Goal: Task Accomplishment & Management: Use online tool/utility

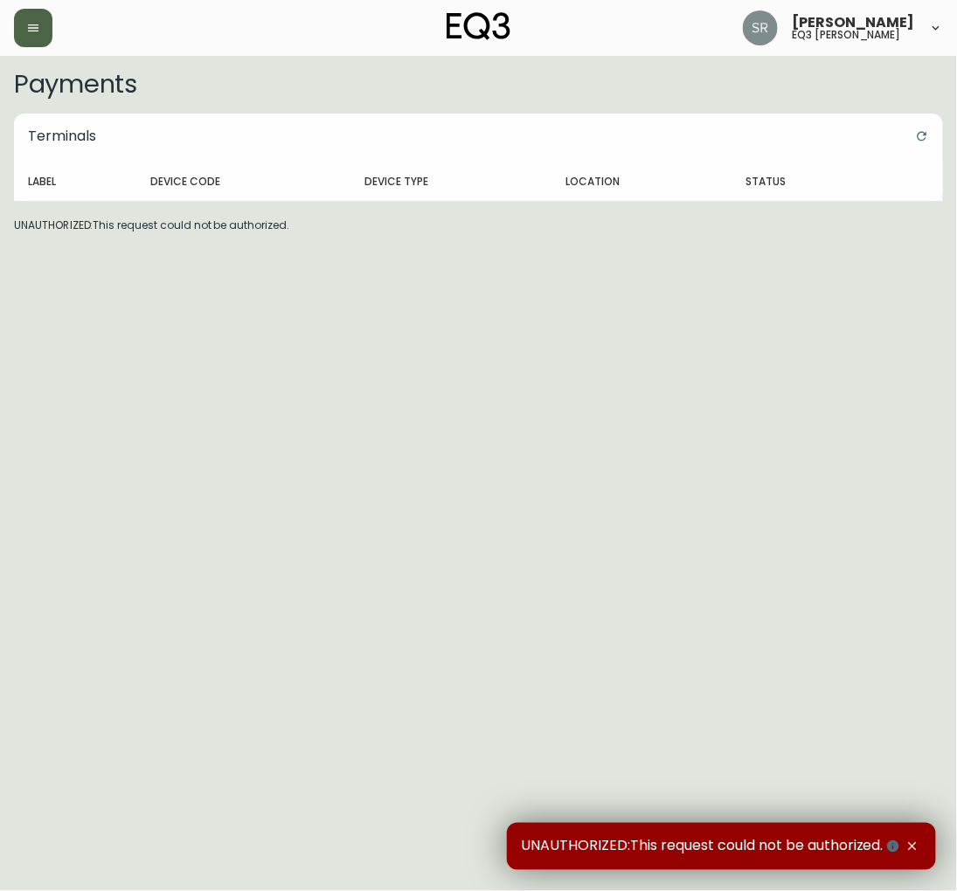
click at [33, 42] on button "button" at bounding box center [33, 28] width 38 height 38
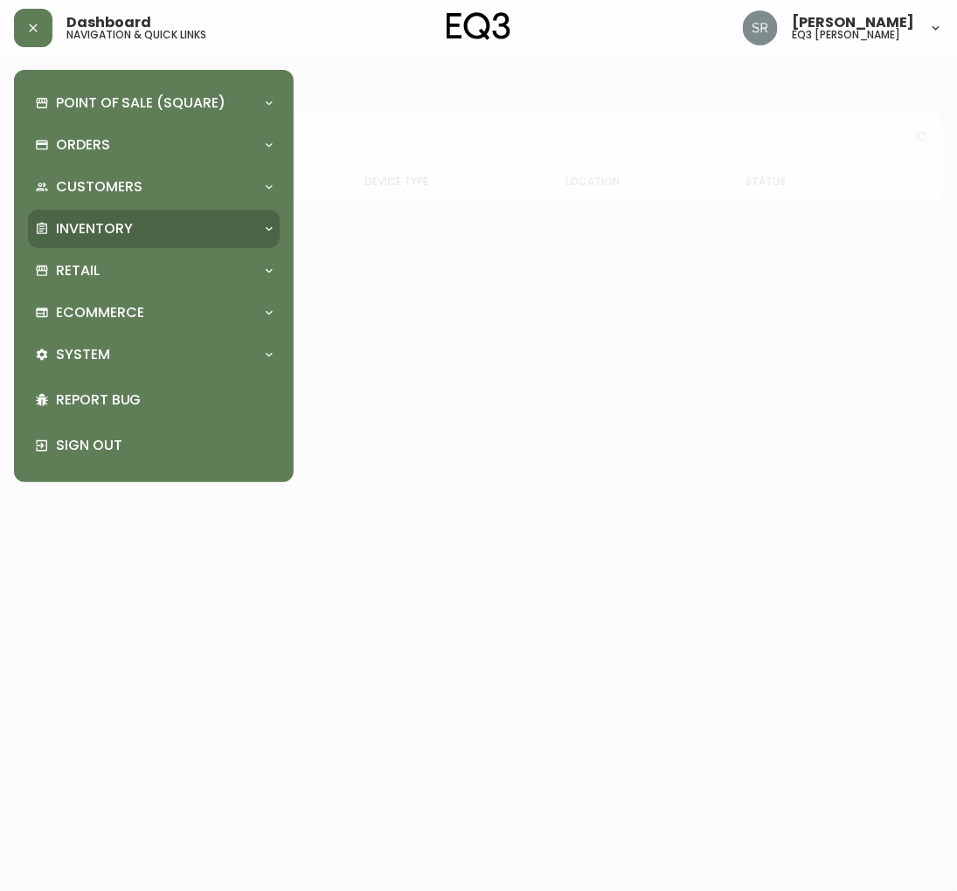
click at [112, 212] on div "Inventory" at bounding box center [154, 229] width 252 height 38
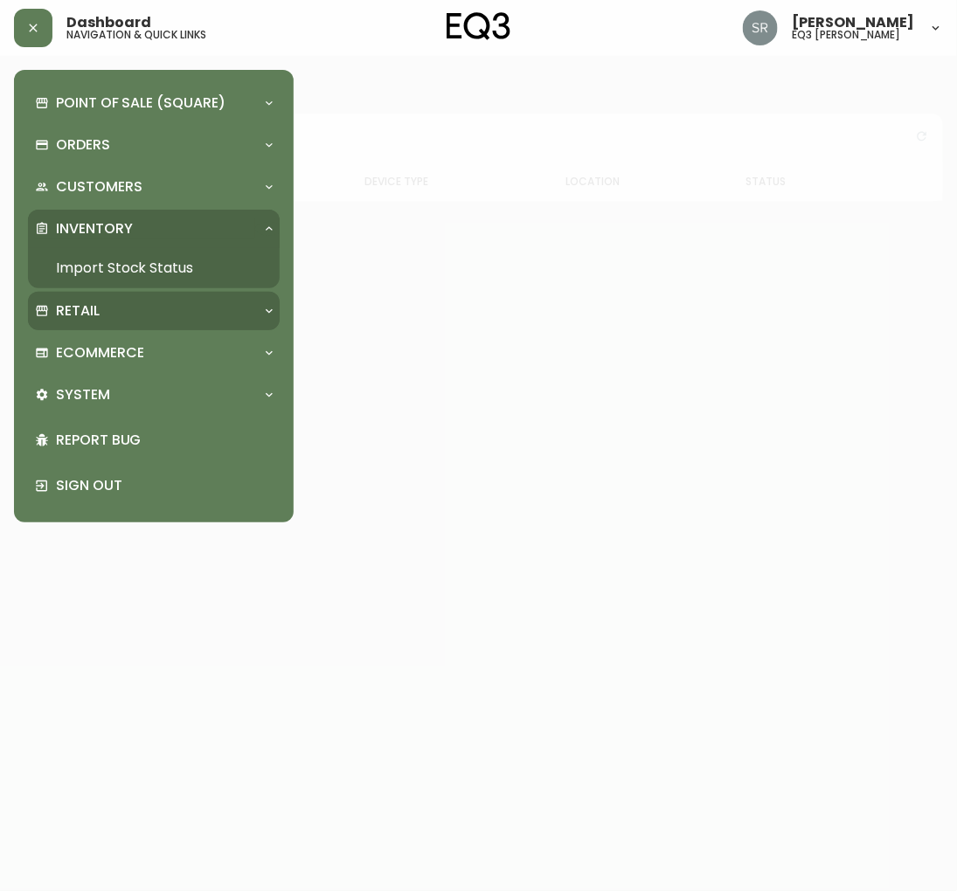
click at [105, 306] on div "Retail" at bounding box center [145, 310] width 220 height 19
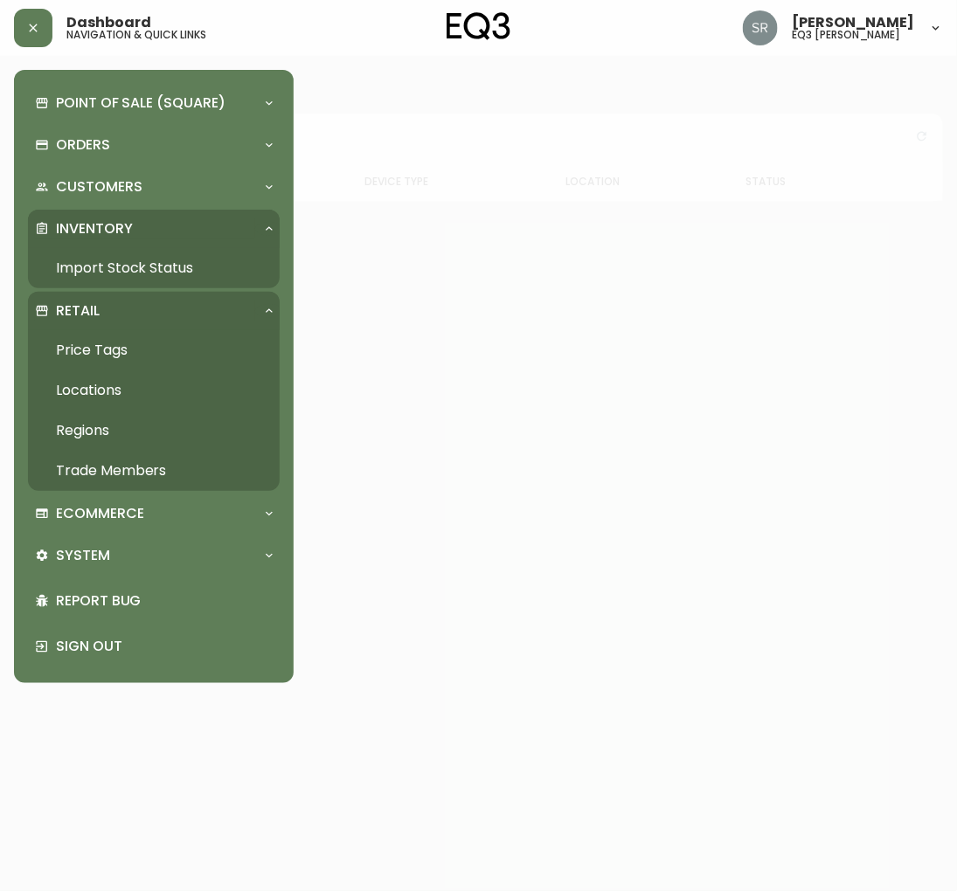
click at [87, 352] on link "Price Tags" at bounding box center [154, 350] width 252 height 40
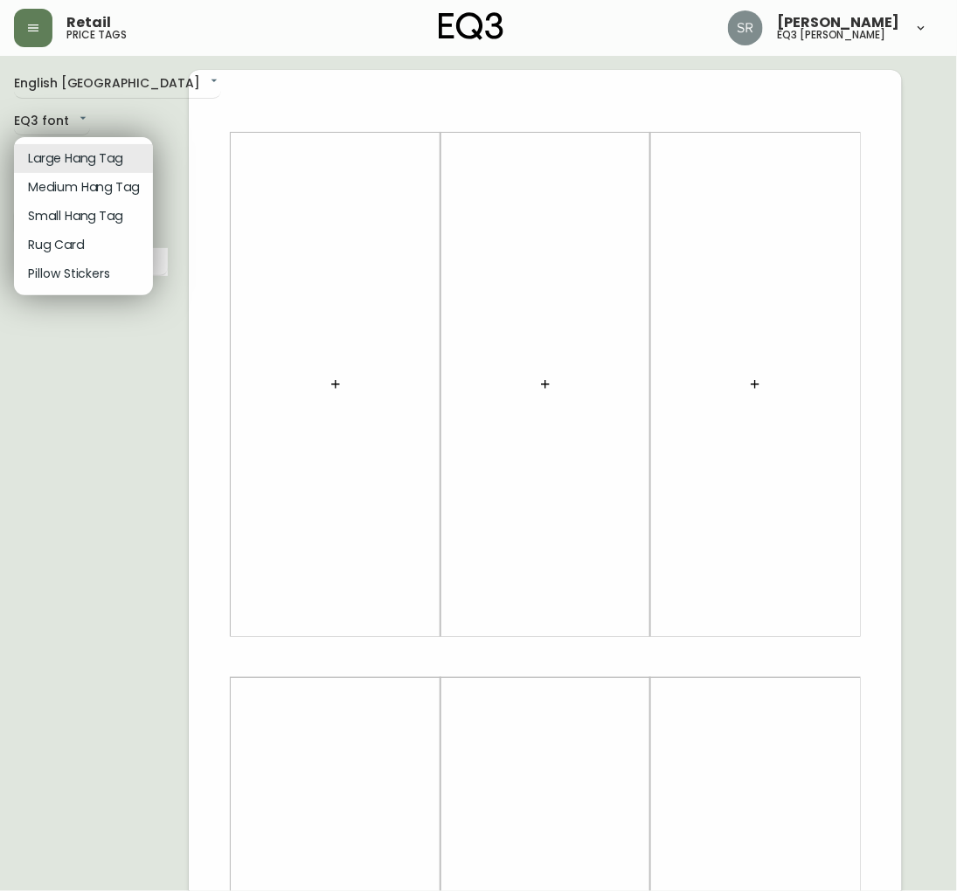
click at [59, 169] on body "Retail price tags [PERSON_NAME] eq3 laval - [PERSON_NAME] English [GEOGRAPHIC_D…" at bounding box center [478, 622] width 957 height 1244
click at [57, 245] on li "Rug Card" at bounding box center [83, 245] width 139 height 29
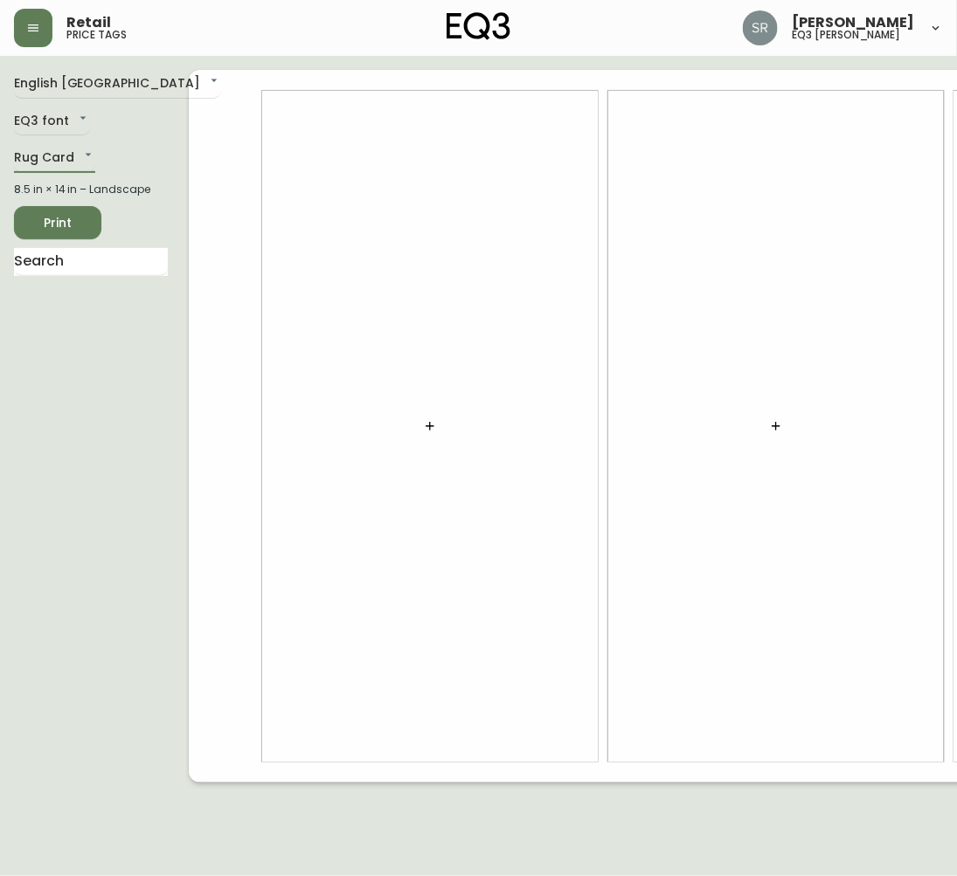
click at [423, 423] on icon "button" at bounding box center [430, 426] width 14 height 14
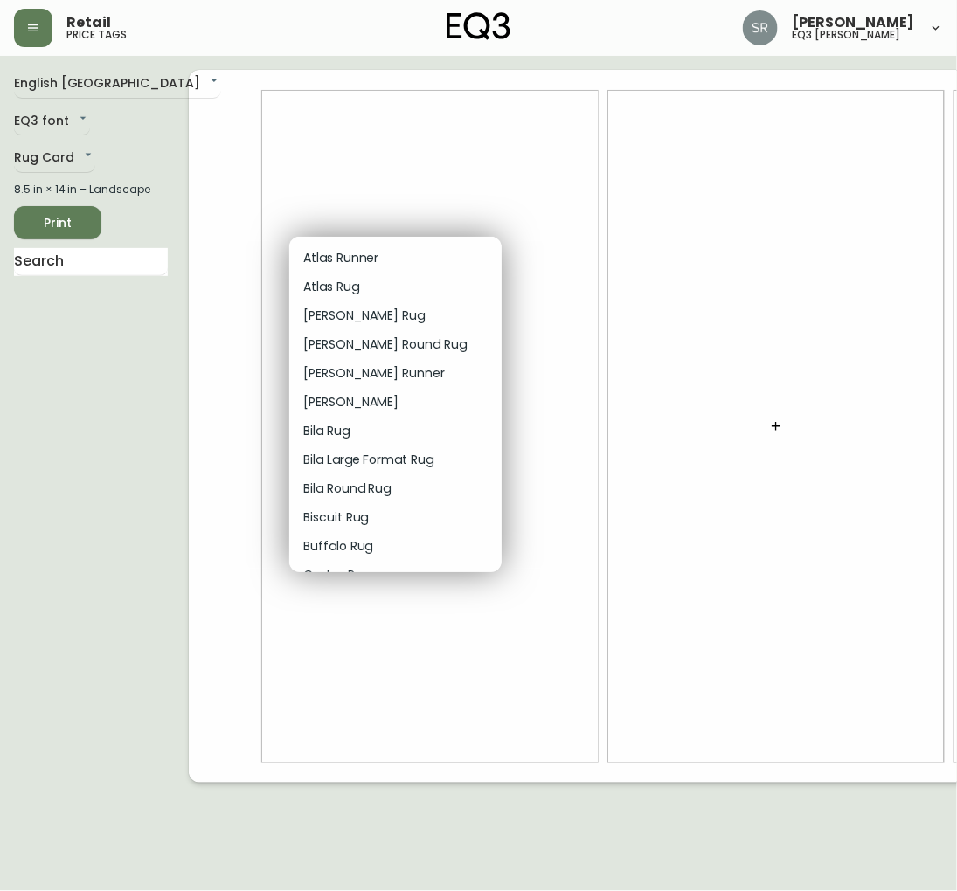
click at [71, 152] on div at bounding box center [478, 445] width 957 height 891
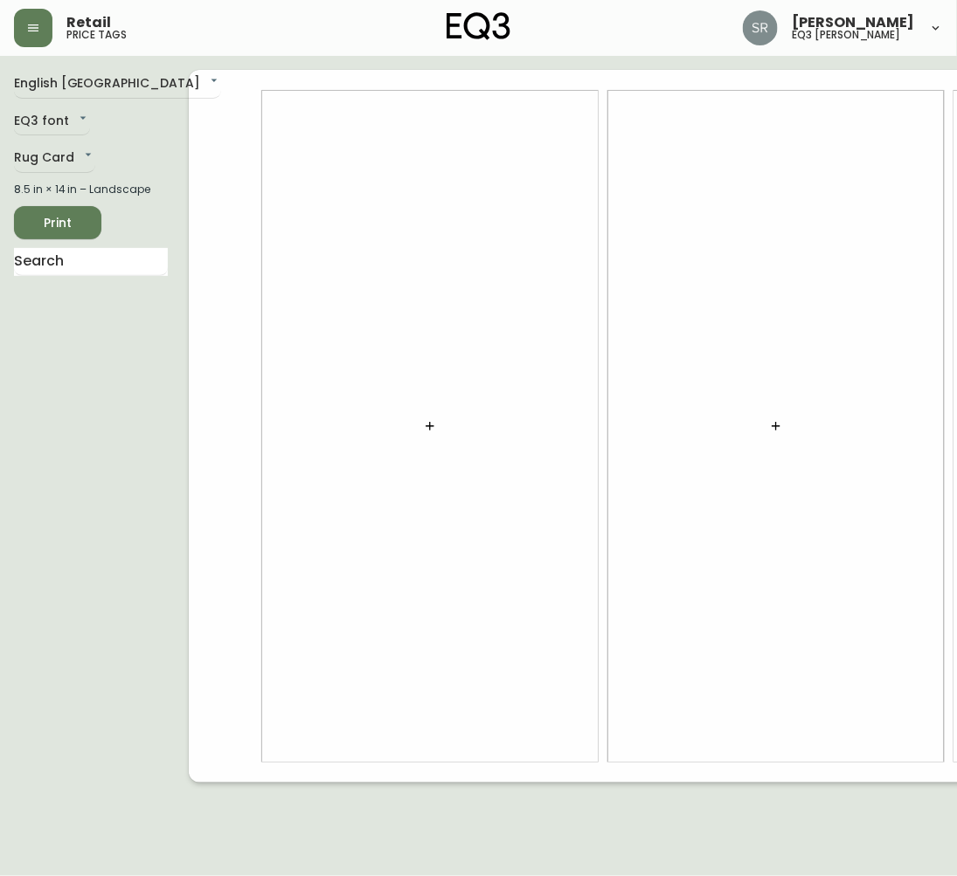
click at [77, 137] on div "English [GEOGRAPHIC_DATA] en_CA EQ3 font EQ3 Rug Card rugs 8.5 in × 14 in – Lan…" at bounding box center [101, 426] width 175 height 713
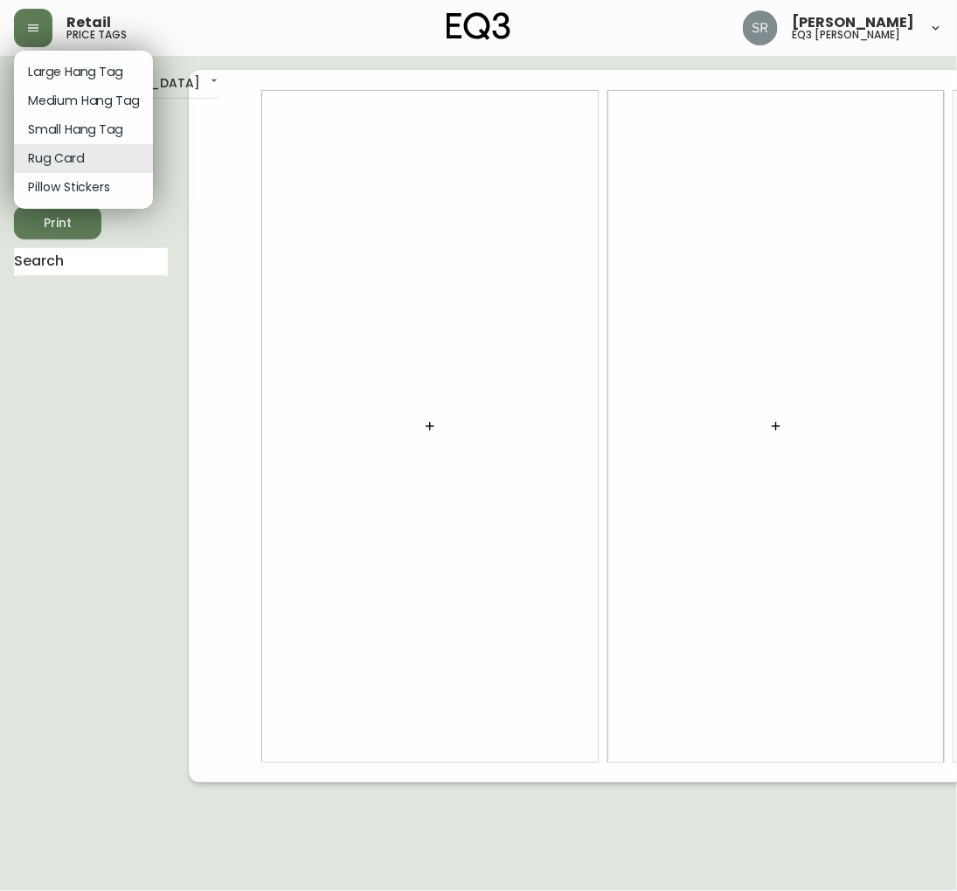
click at [79, 156] on body "Retail price tags [PERSON_NAME] eq3 laval - [PERSON_NAME] English [GEOGRAPHIC_D…" at bounding box center [478, 391] width 957 height 783
click at [100, 89] on li "Medium Hang Tag" at bounding box center [83, 100] width 139 height 29
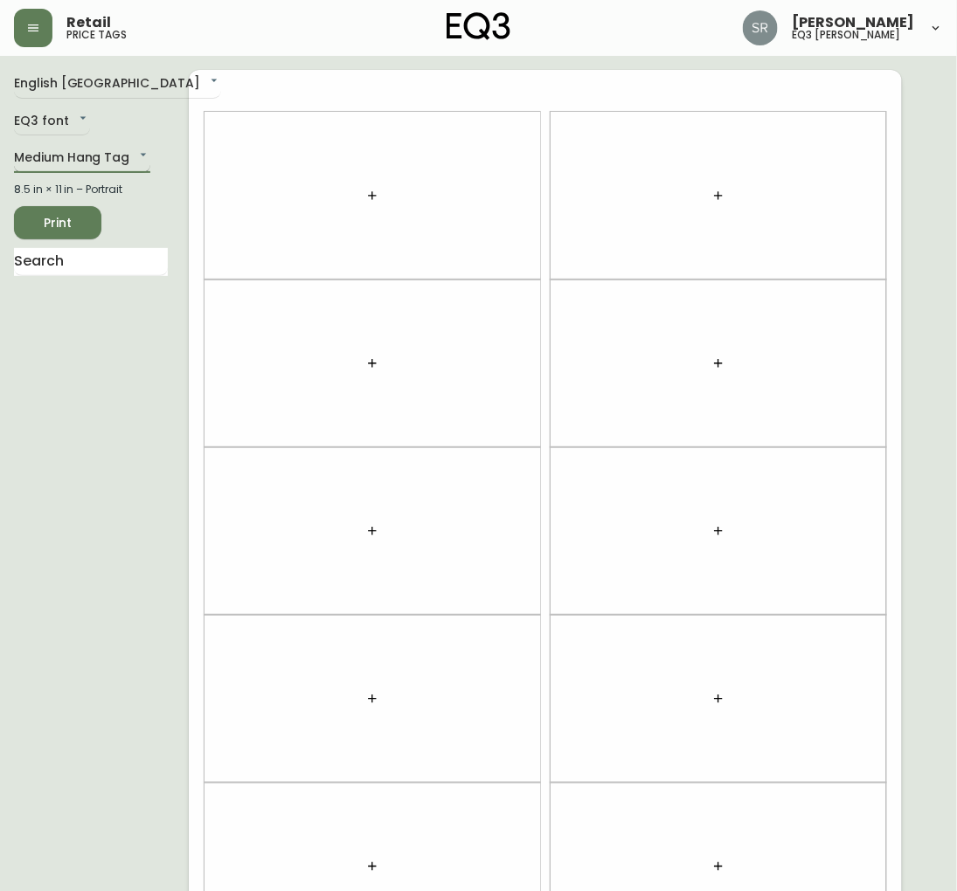
click at [116, 143] on body "Retail price tags [PERSON_NAME] eq3 laval - [PERSON_NAME] English [GEOGRAPHIC_D…" at bounding box center [478, 496] width 957 height 993
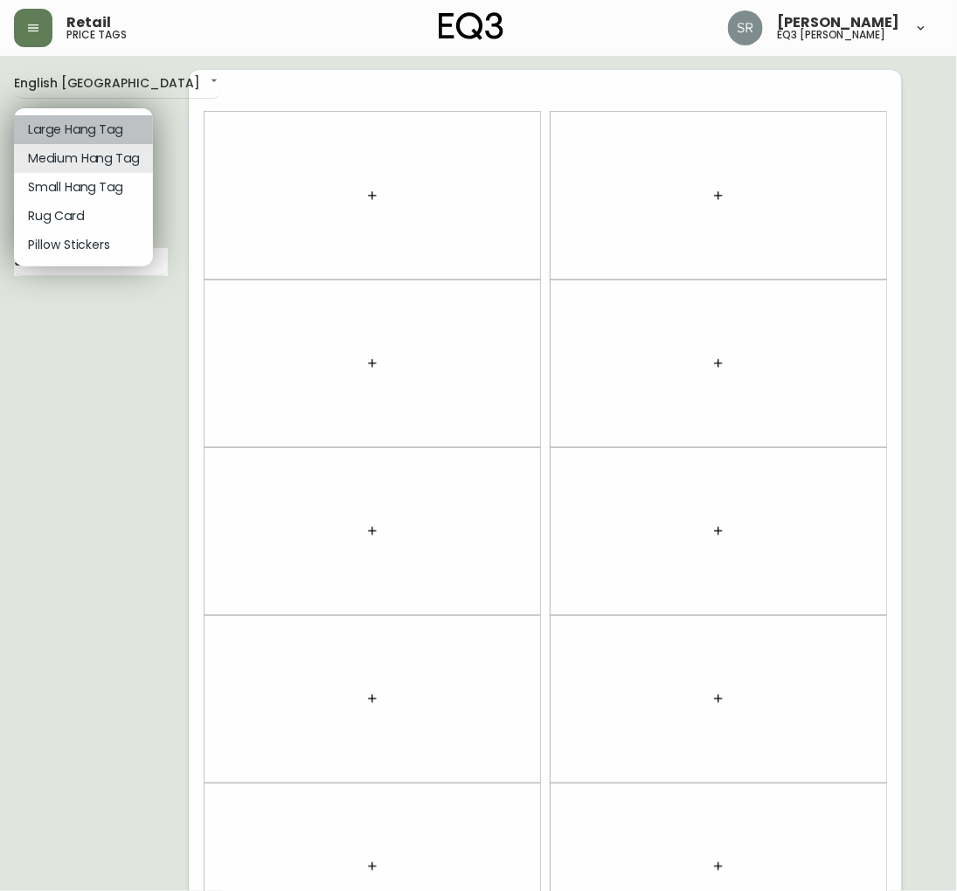
click at [94, 127] on li "Large Hang Tag" at bounding box center [83, 129] width 139 height 29
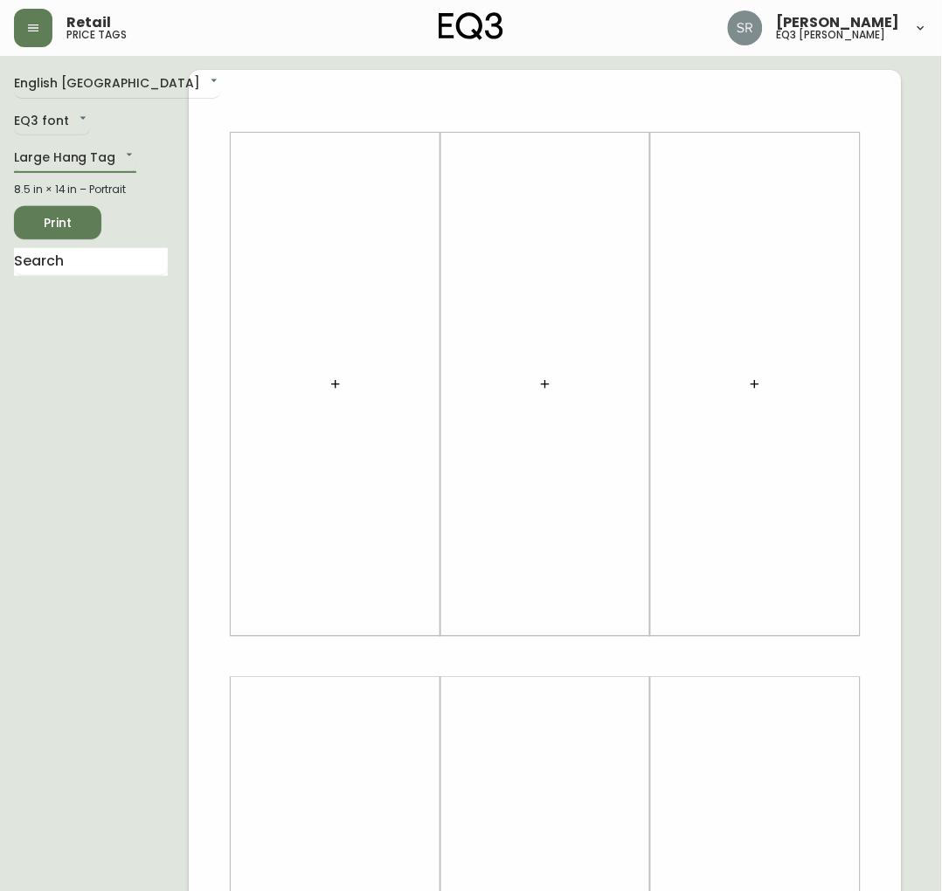
click at [320, 369] on div at bounding box center [335, 385] width 189 height 487
click at [333, 389] on icon "button" at bounding box center [336, 384] width 14 height 14
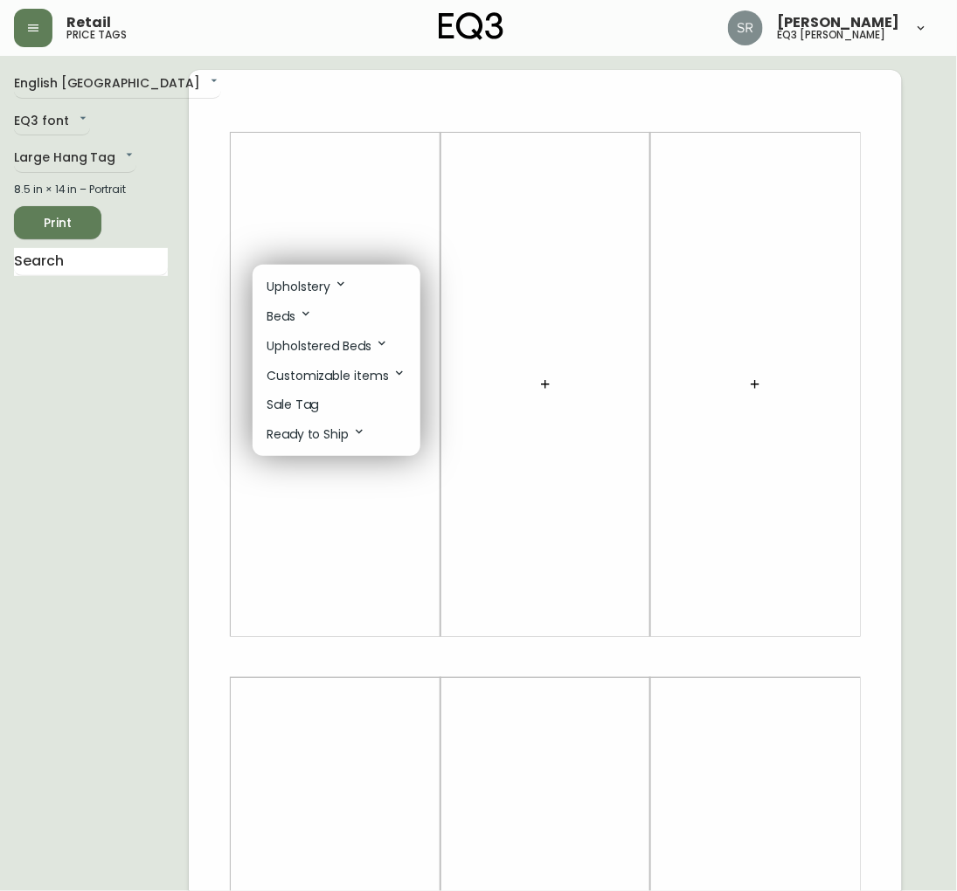
click at [107, 153] on div at bounding box center [478, 445] width 957 height 891
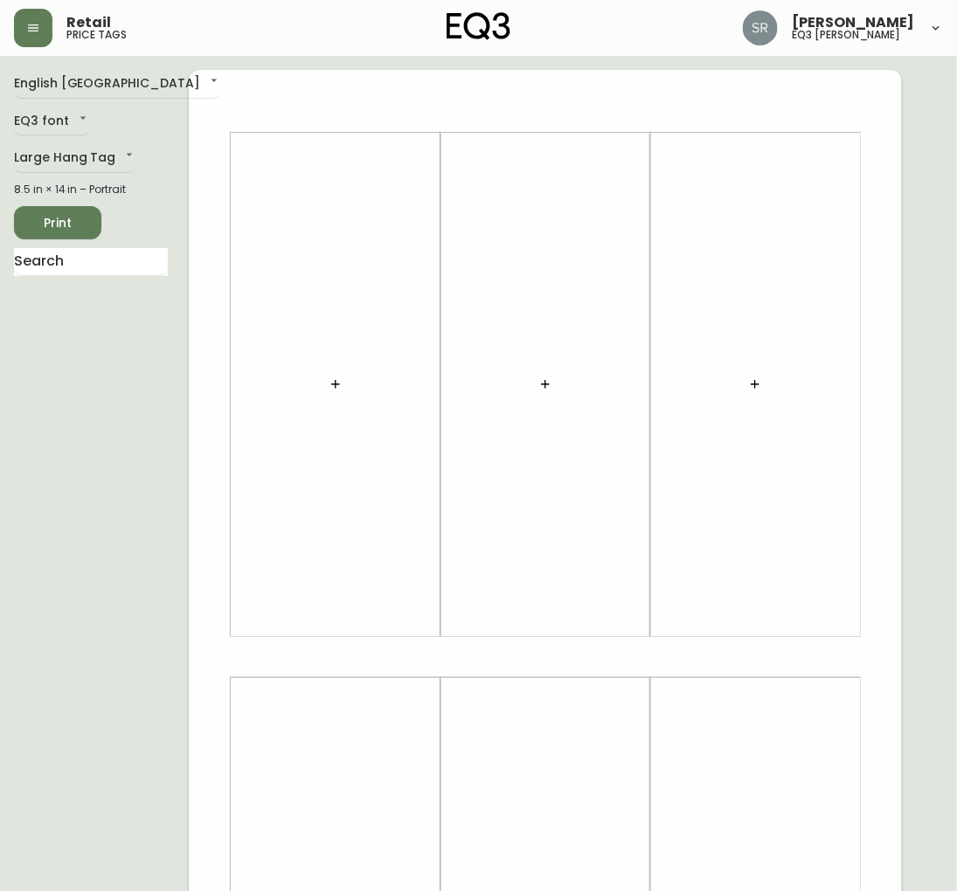
click at [102, 158] on body "Retail price tags [PERSON_NAME] eq3 laval - [PERSON_NAME] English [GEOGRAPHIC_D…" at bounding box center [478, 622] width 957 height 1244
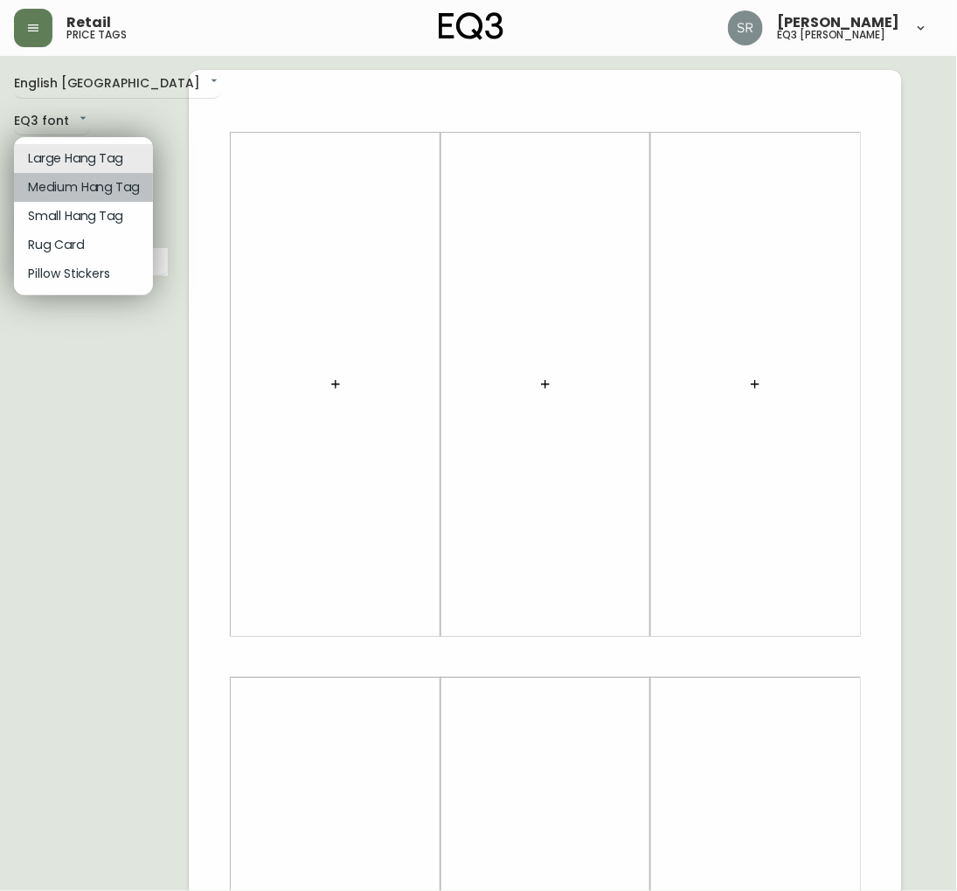
click at [97, 189] on li "Medium Hang Tag" at bounding box center [83, 187] width 139 height 29
type input "medium"
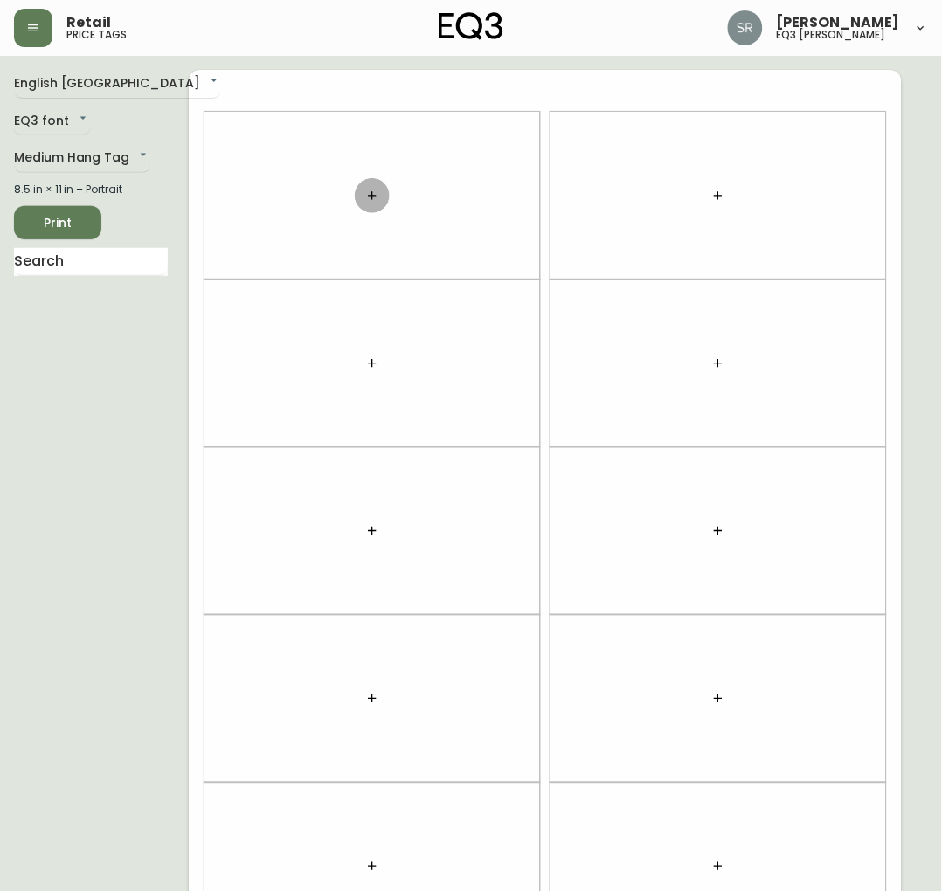
click at [371, 197] on icon "button" at bounding box center [372, 195] width 8 height 8
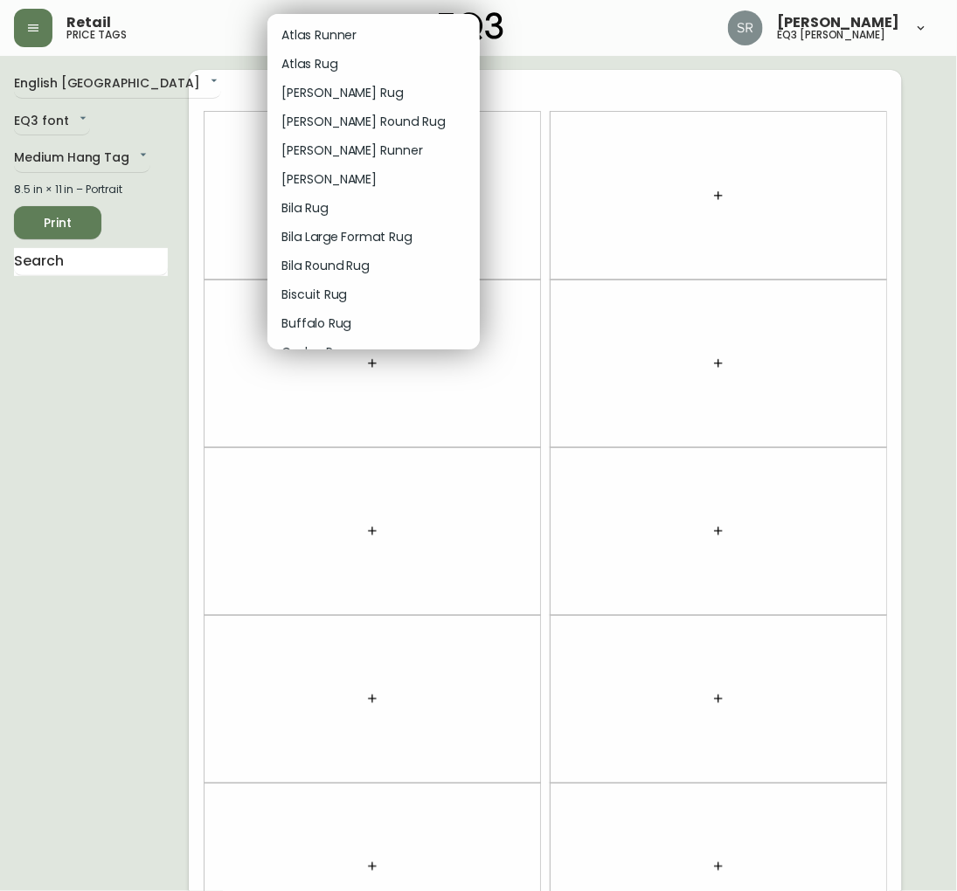
click at [322, 90] on p "[PERSON_NAME] Rug" at bounding box center [341, 93] width 121 height 18
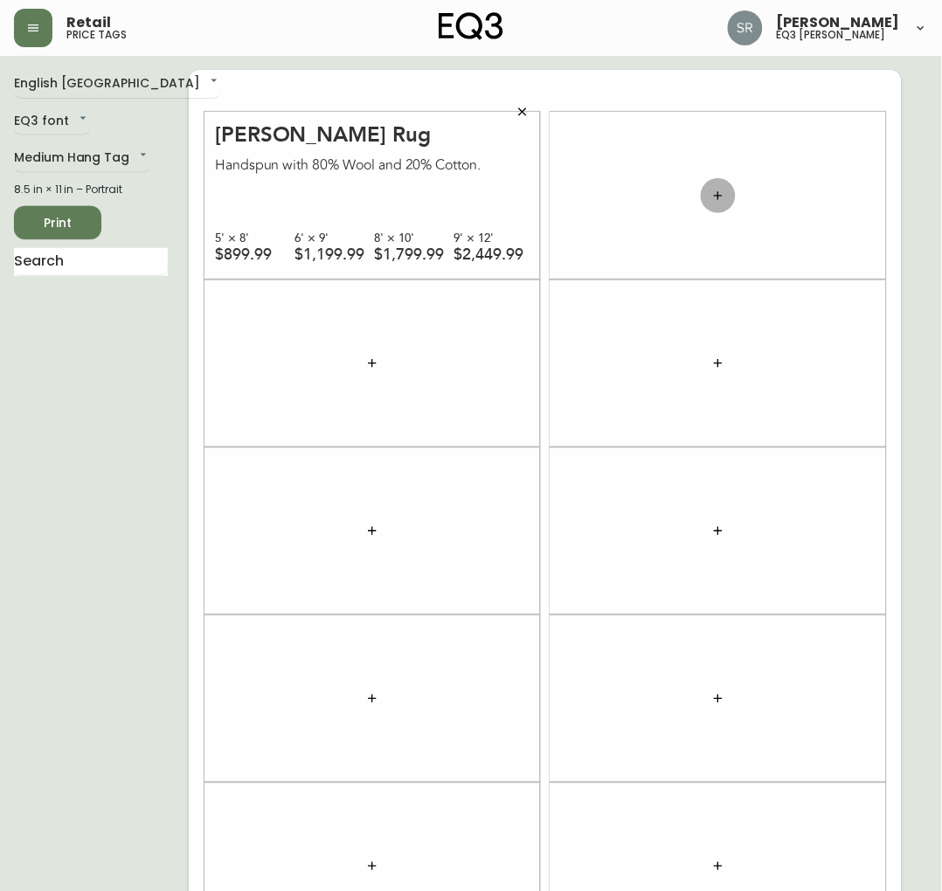
click at [720, 196] on icon "button" at bounding box center [718, 195] width 8 height 8
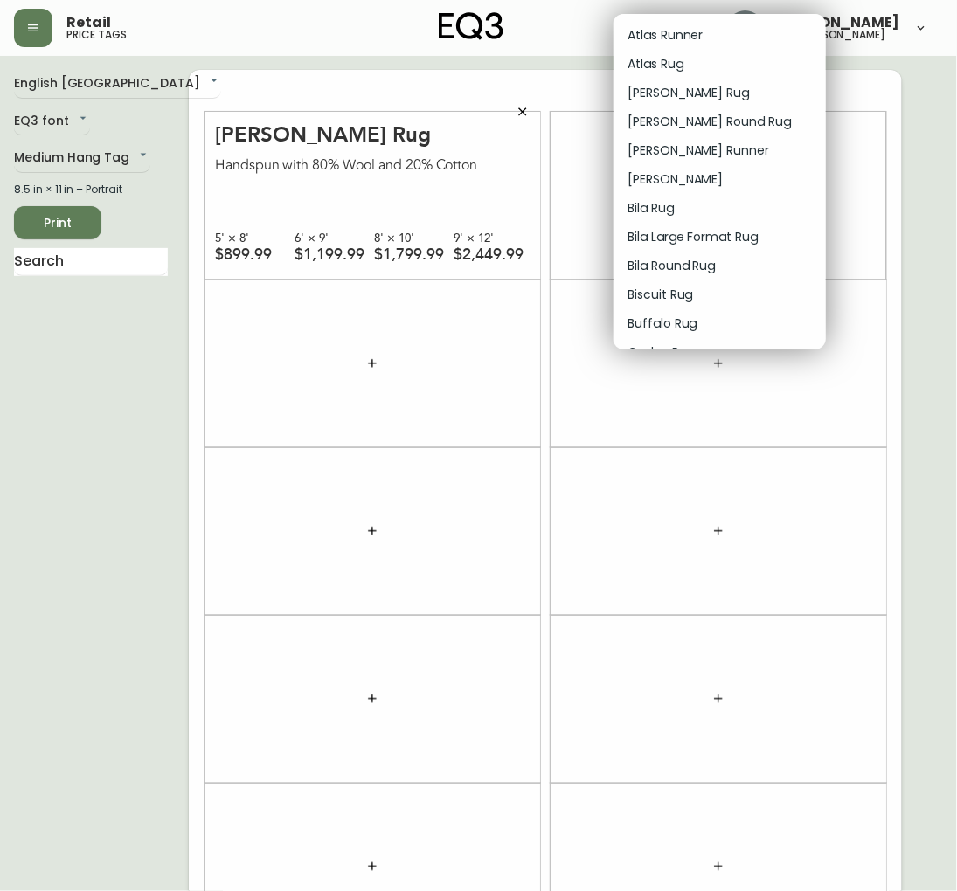
scroll to position [97, 0]
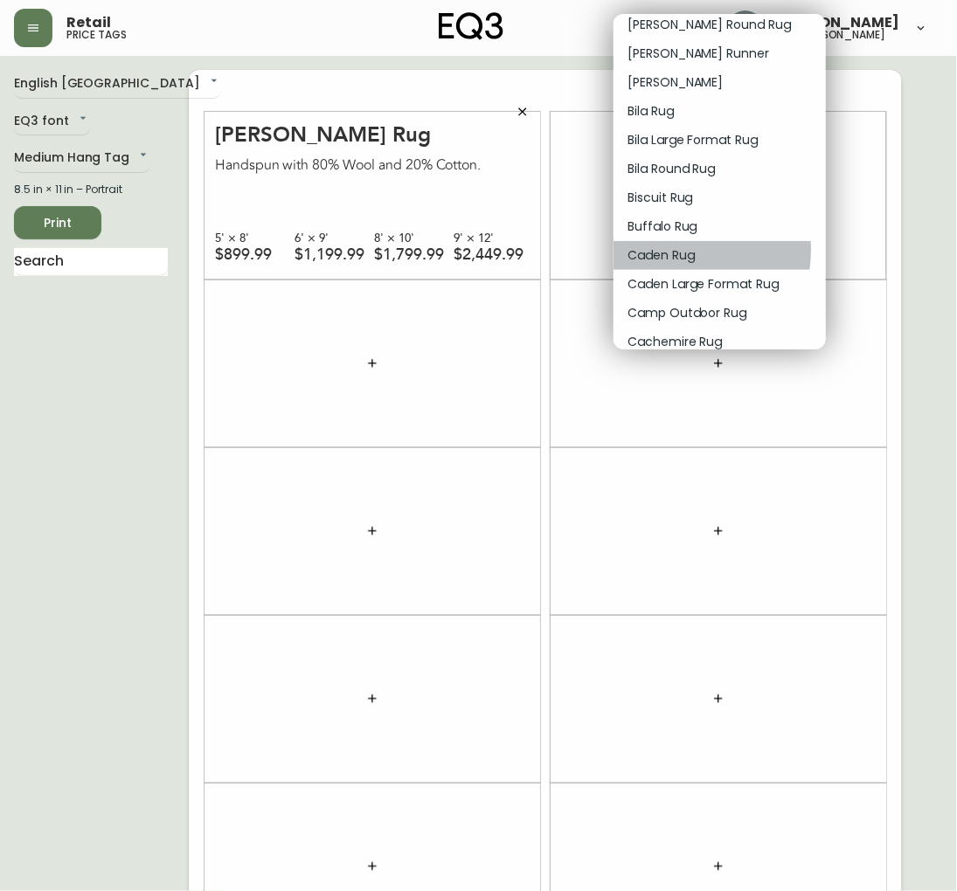
click at [666, 250] on p "Caden Rug" at bounding box center [660, 255] width 67 height 18
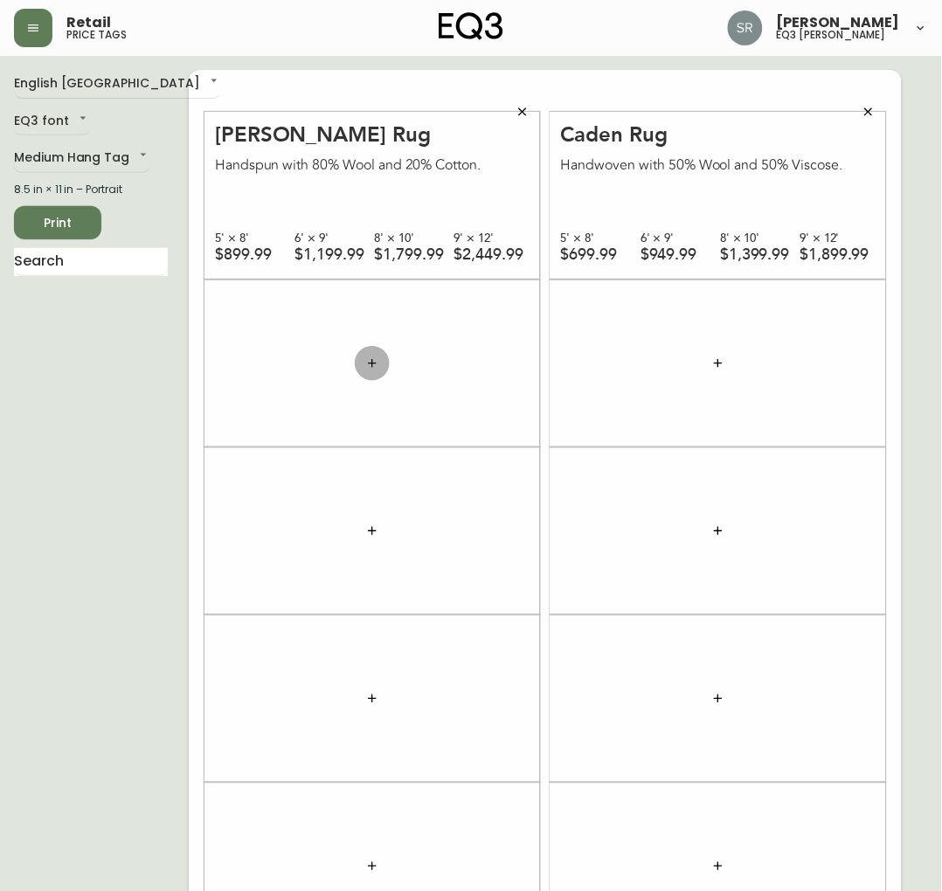
click at [370, 363] on icon "button" at bounding box center [372, 363] width 14 height 14
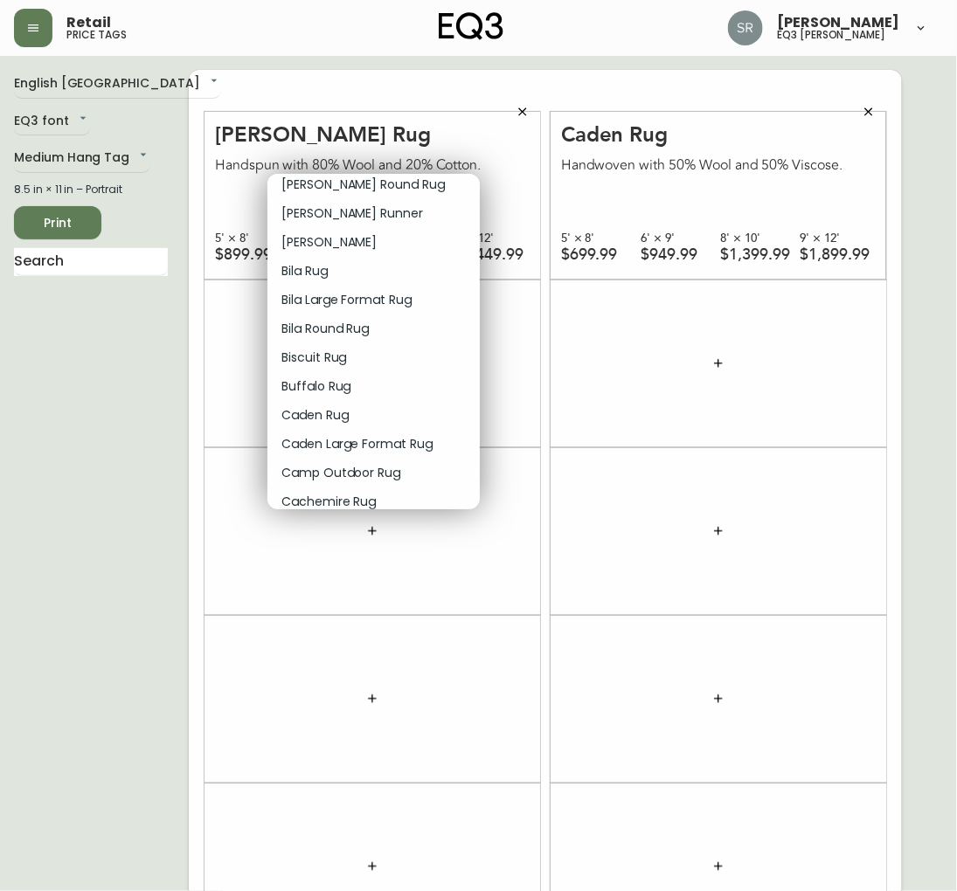
click at [334, 409] on p "Caden Rug" at bounding box center [314, 415] width 67 height 18
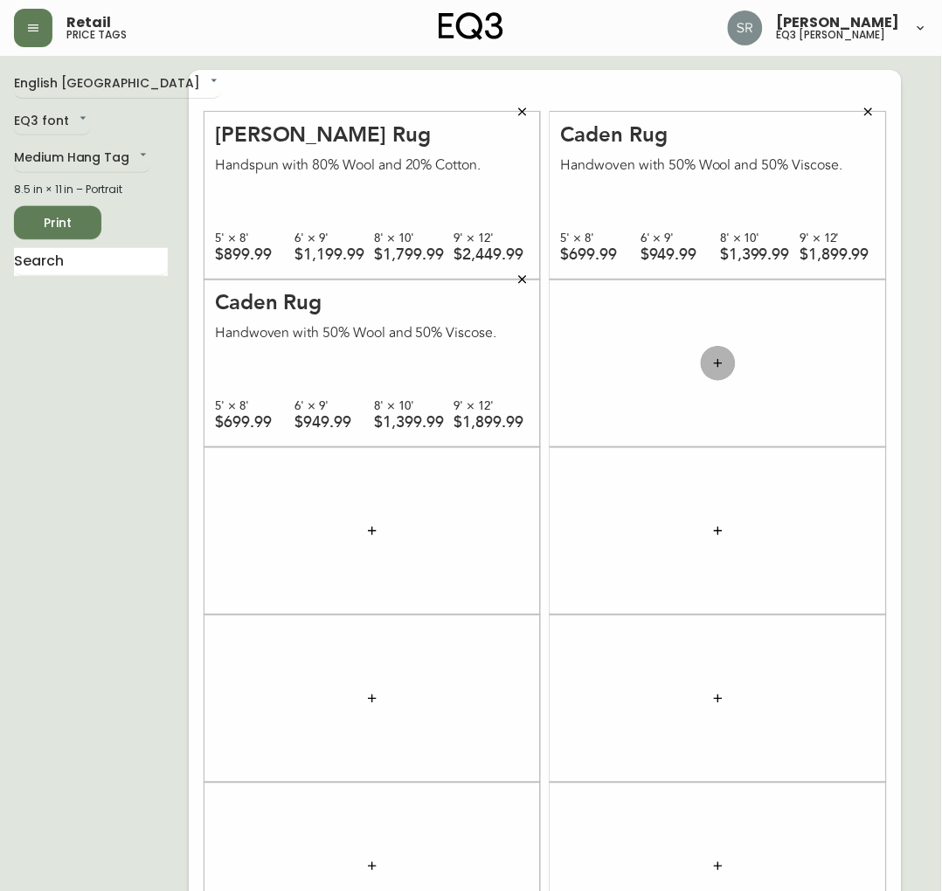
click at [711, 356] on icon "button" at bounding box center [718, 363] width 14 height 14
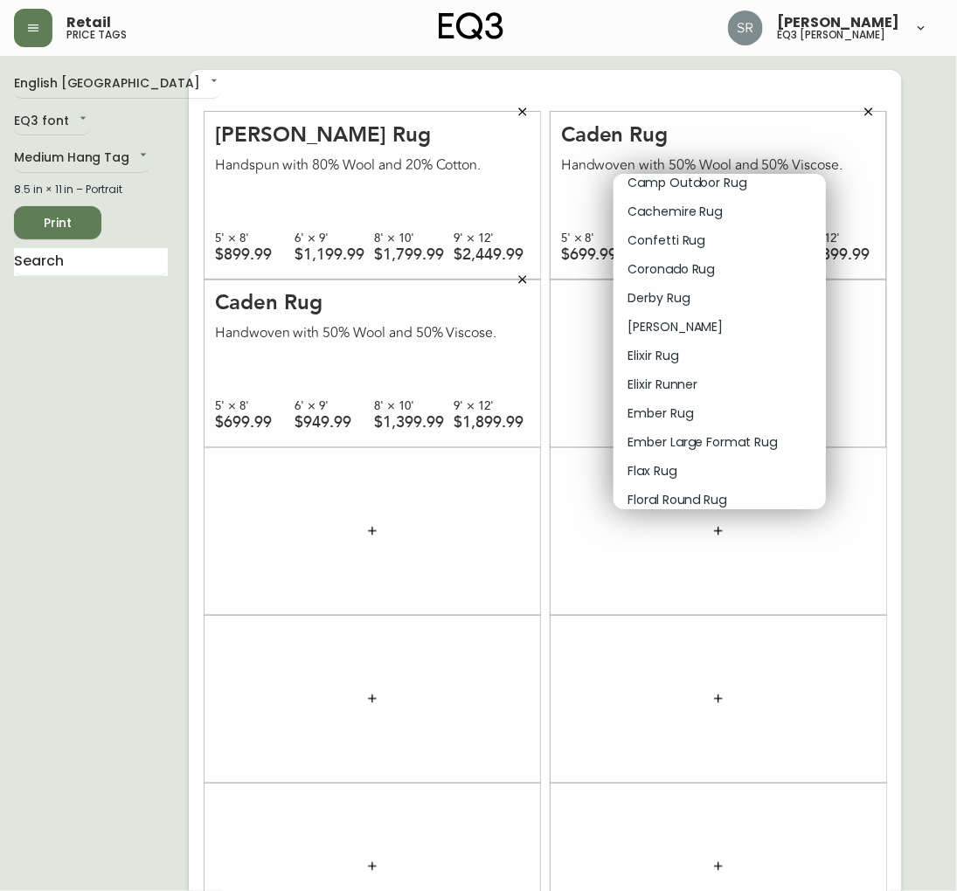
scroll to position [388, 0]
click at [674, 411] on p "Ember Rug" at bounding box center [660, 413] width 66 height 18
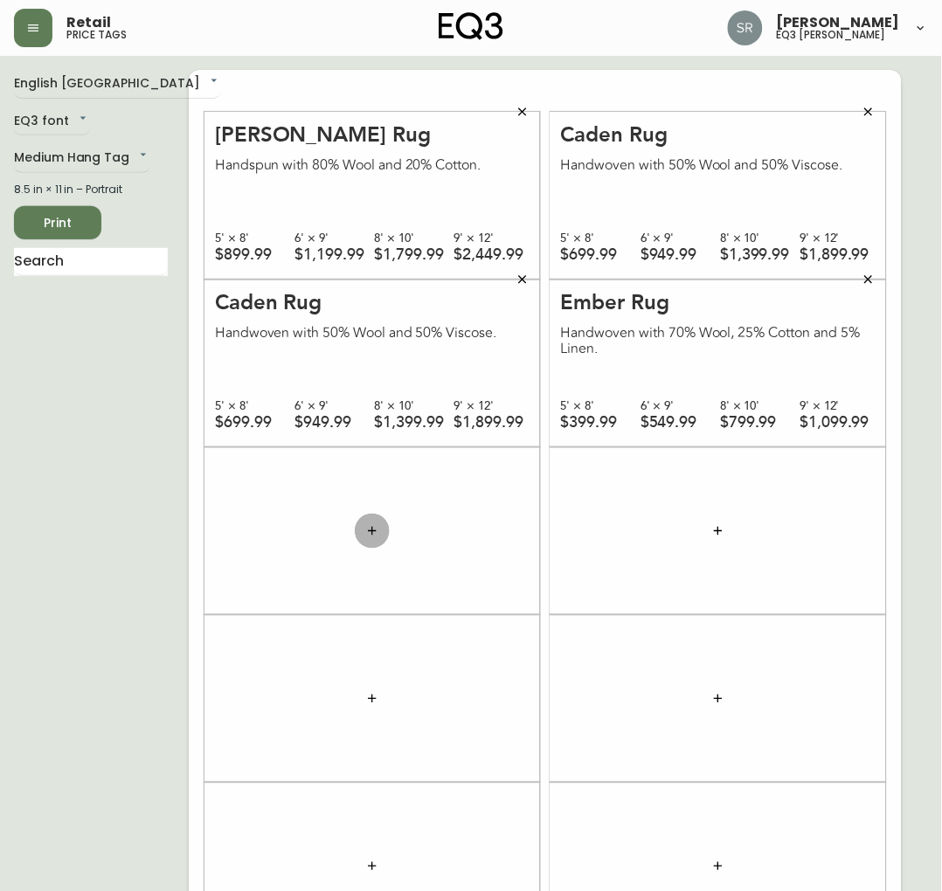
click at [369, 525] on icon "button" at bounding box center [372, 531] width 14 height 14
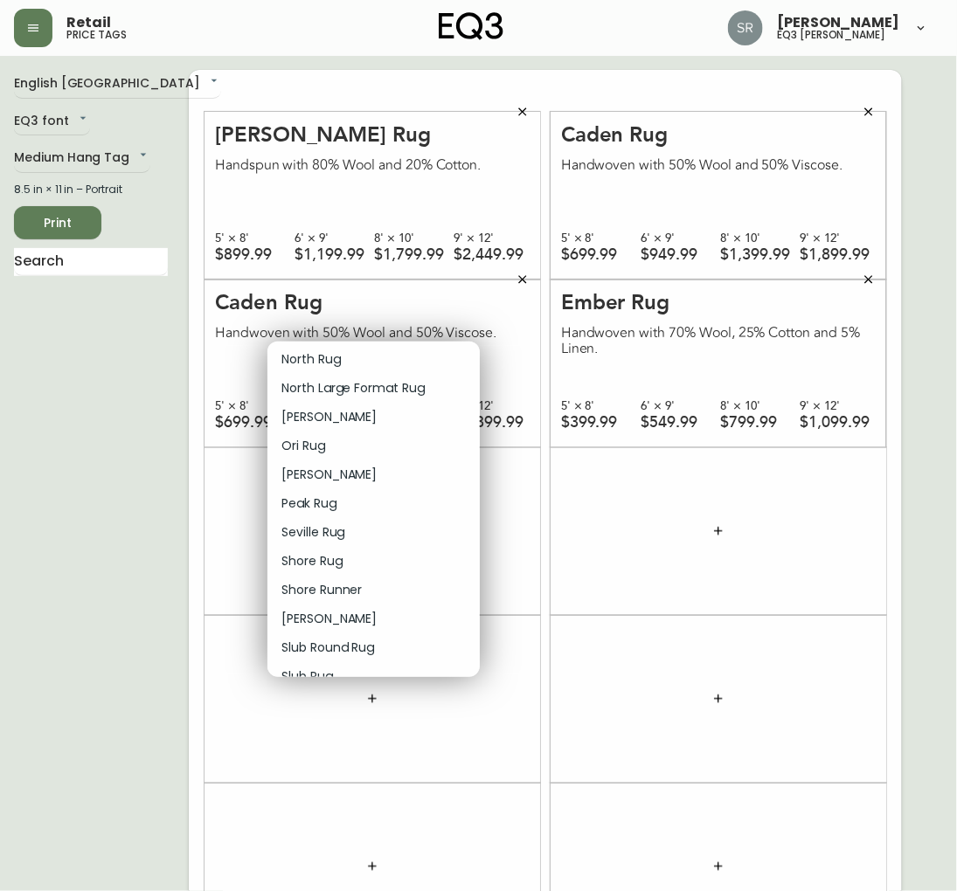
scroll to position [1747, 0]
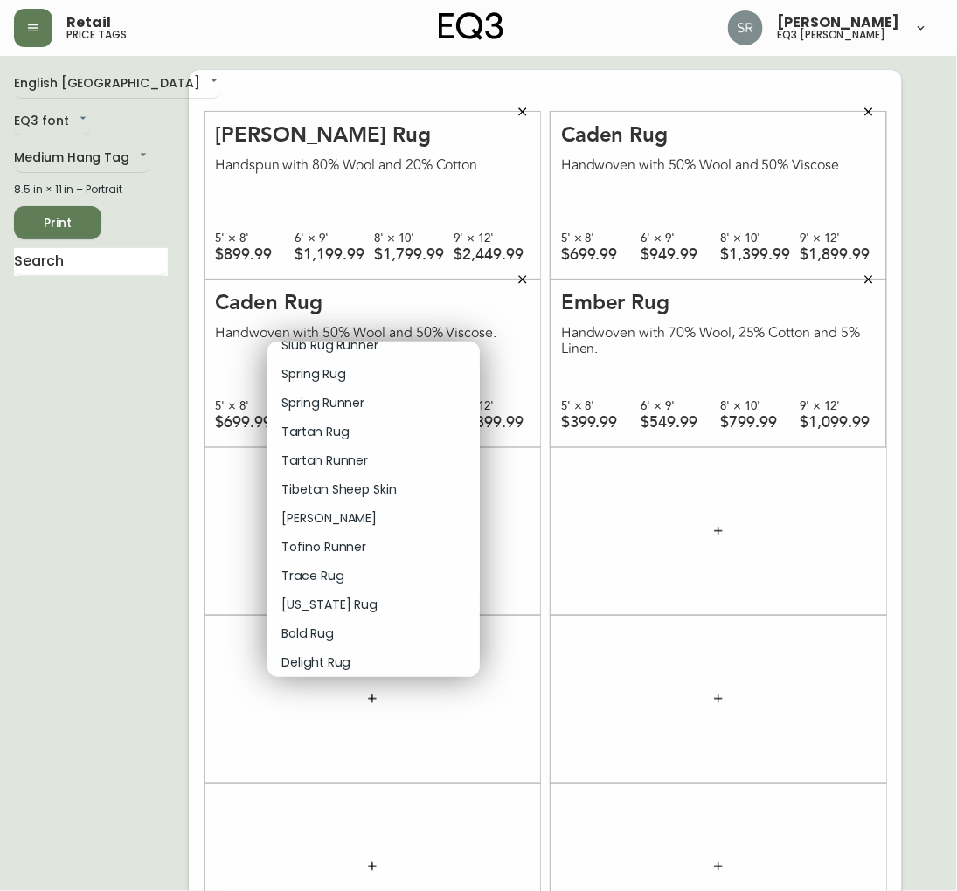
click at [313, 430] on p "Tartan Rug" at bounding box center [314, 432] width 67 height 18
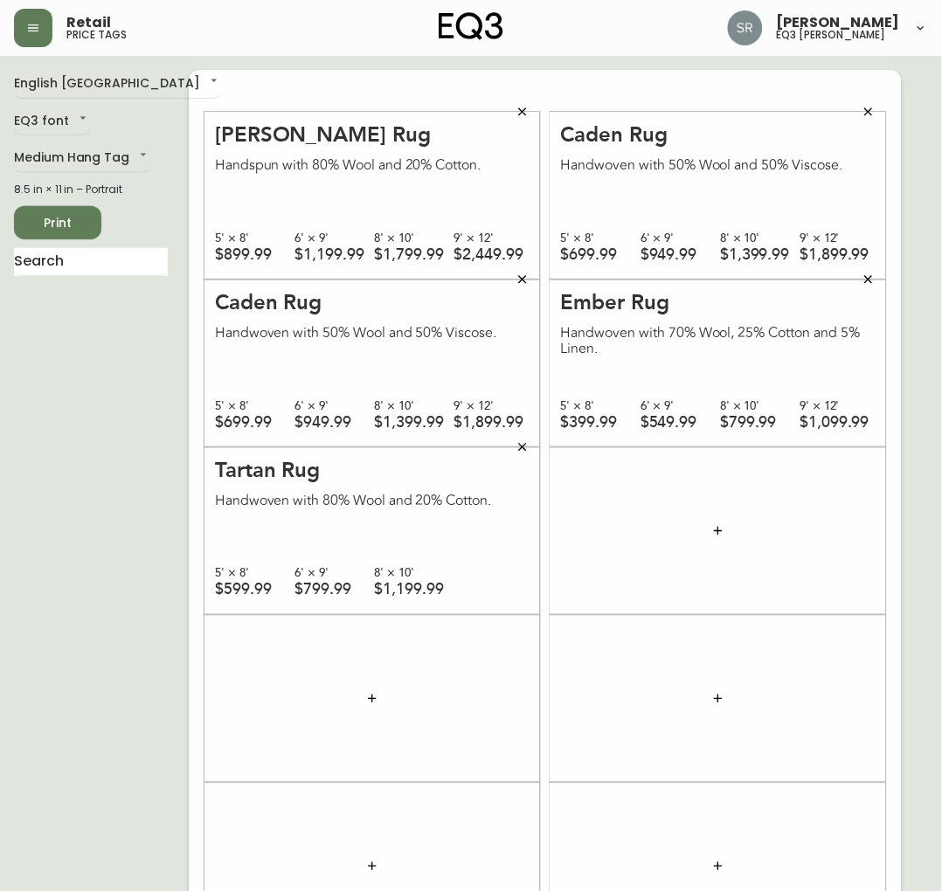
click at [735, 543] on div at bounding box center [717, 531] width 335 height 168
click at [721, 526] on icon "button" at bounding box center [718, 531] width 14 height 14
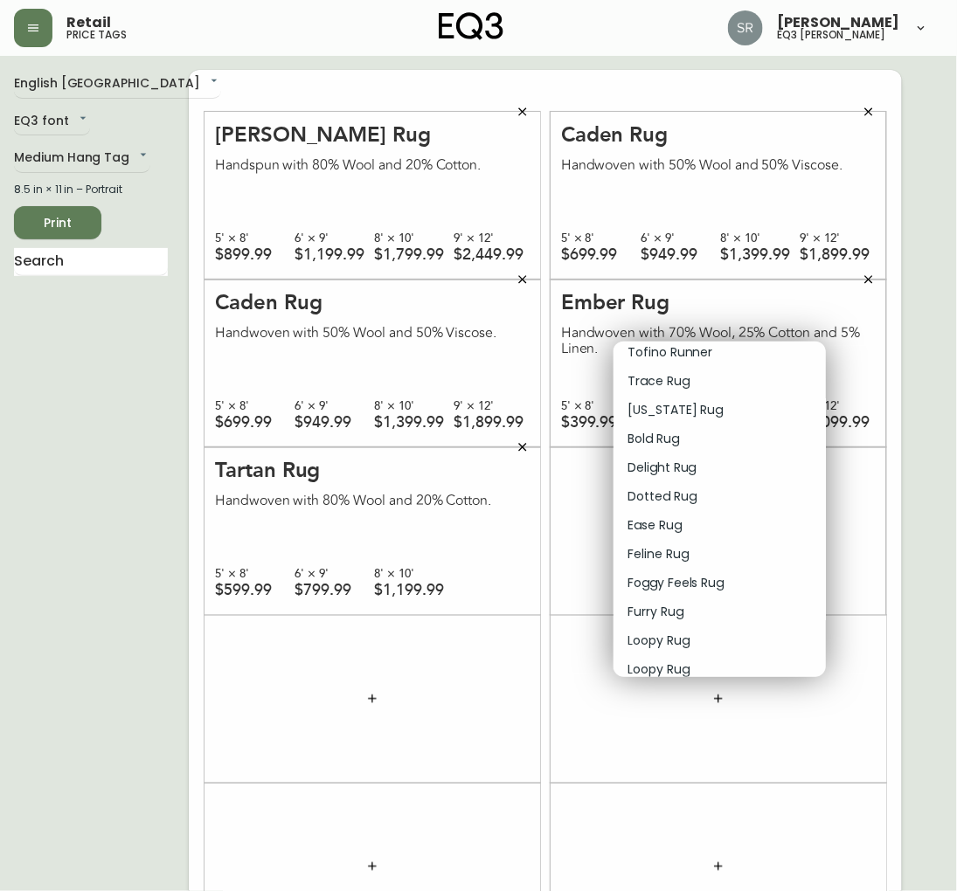
scroll to position [2185, 0]
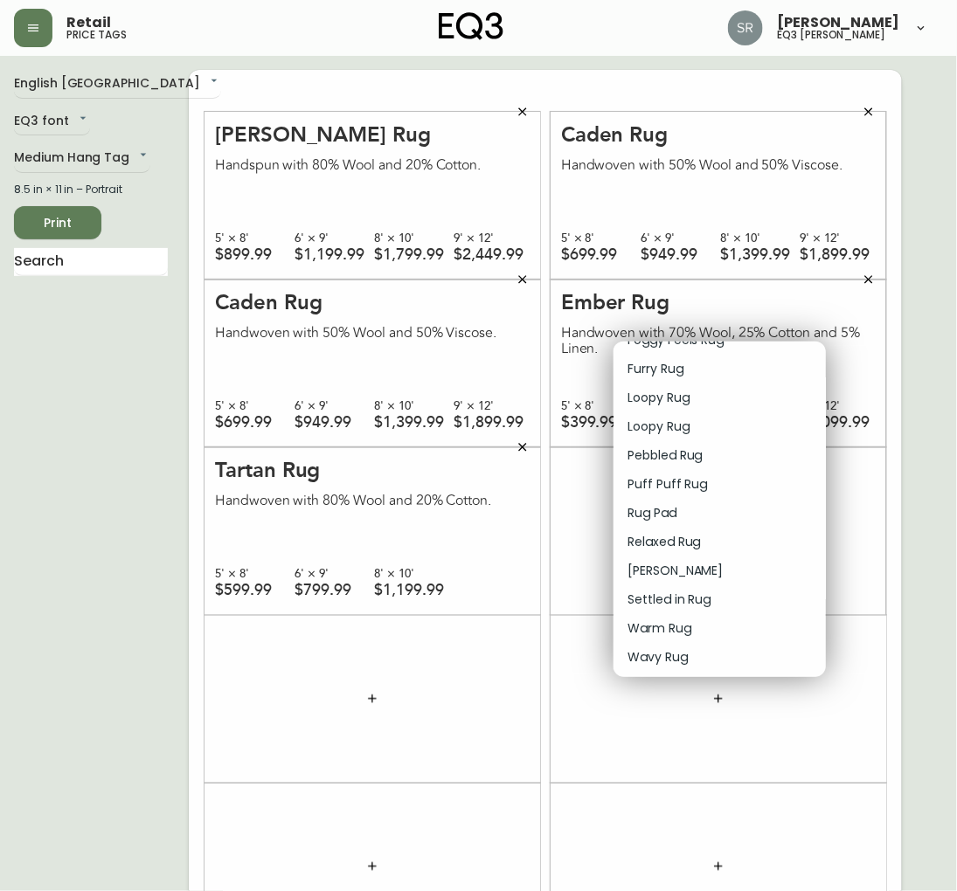
click at [658, 564] on p "[PERSON_NAME]" at bounding box center [674, 571] width 95 height 18
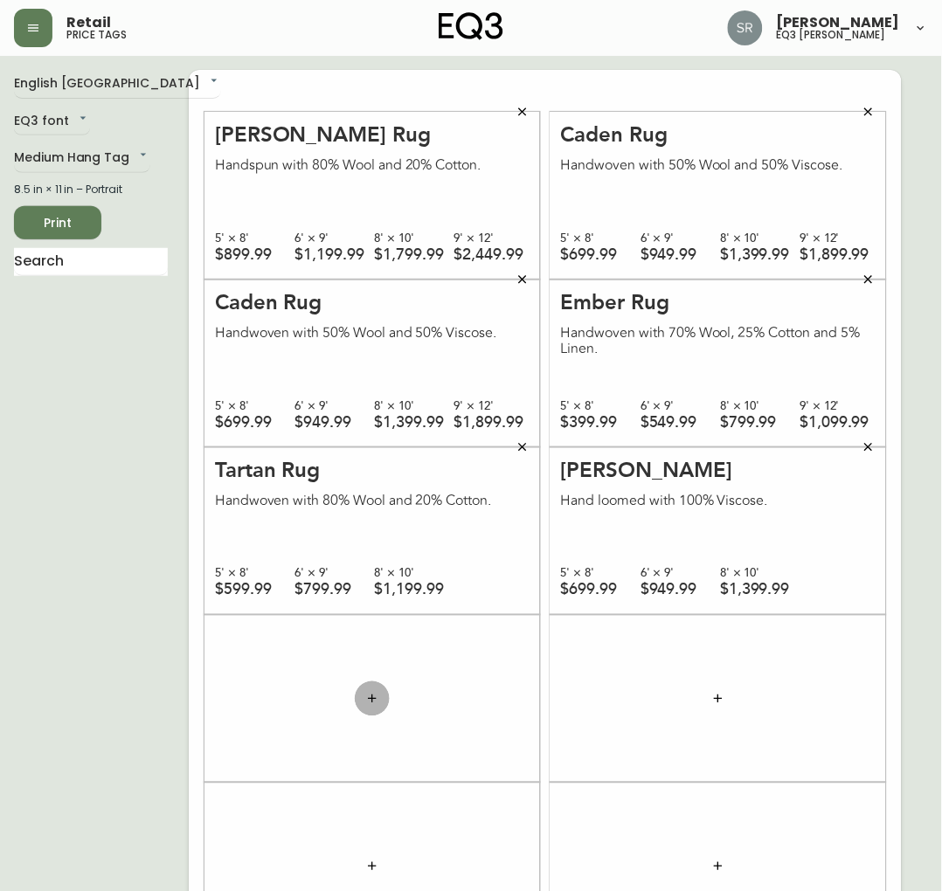
click at [356, 700] on button "button" at bounding box center [372, 698] width 35 height 35
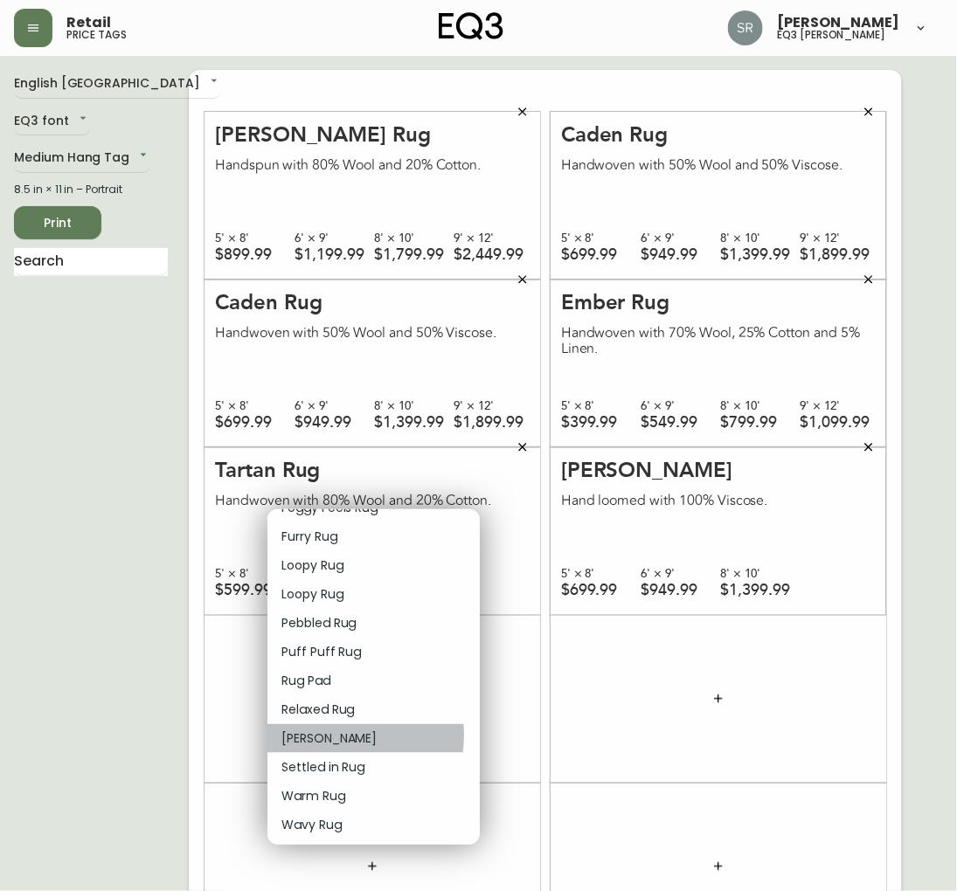
click at [328, 735] on p "[PERSON_NAME]" at bounding box center [328, 739] width 95 height 18
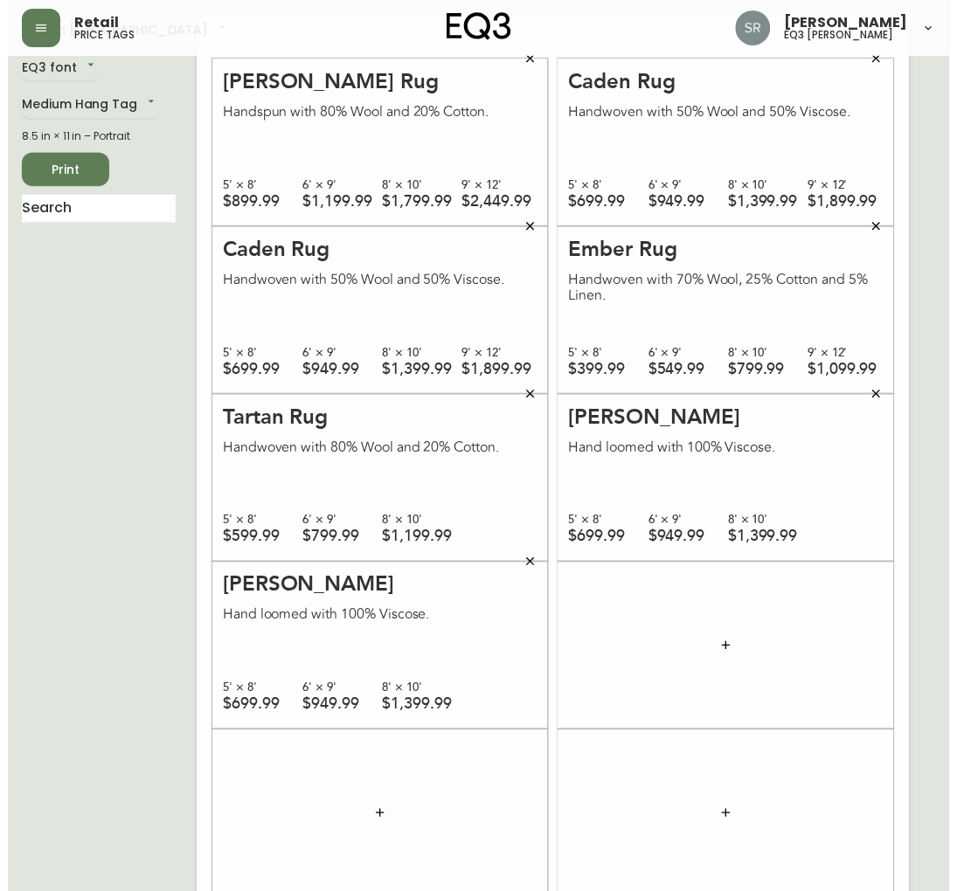
scroll to position [100, 0]
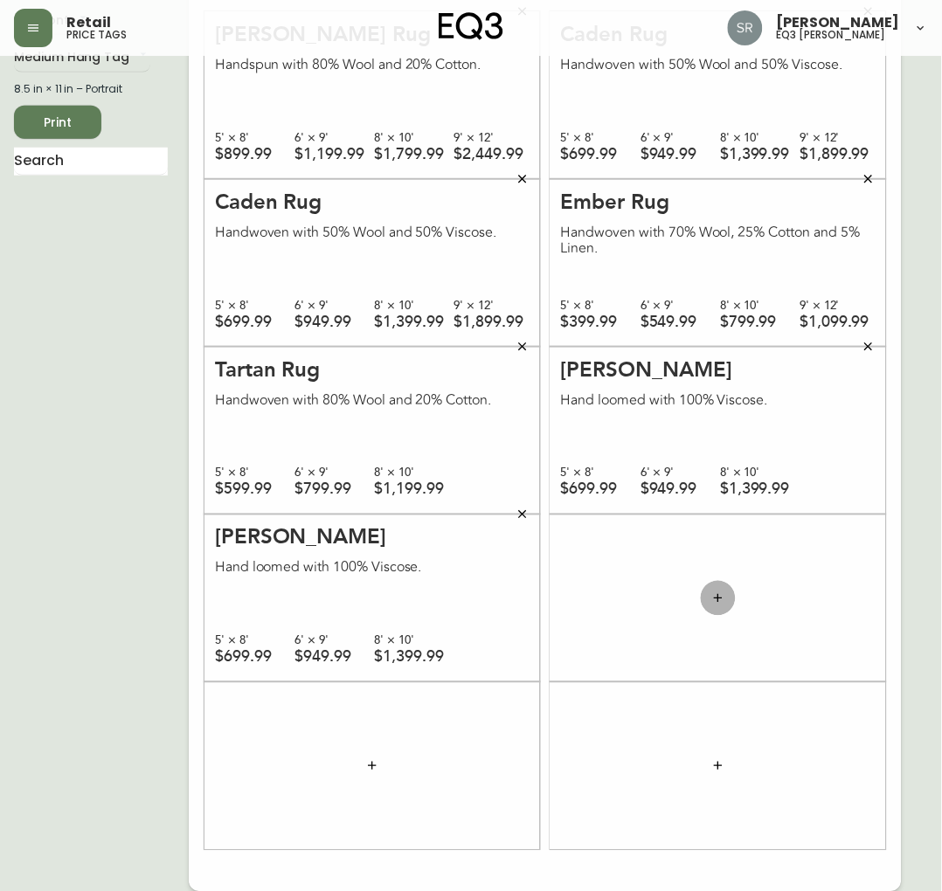
click at [713, 603] on icon "button" at bounding box center [718, 598] width 14 height 14
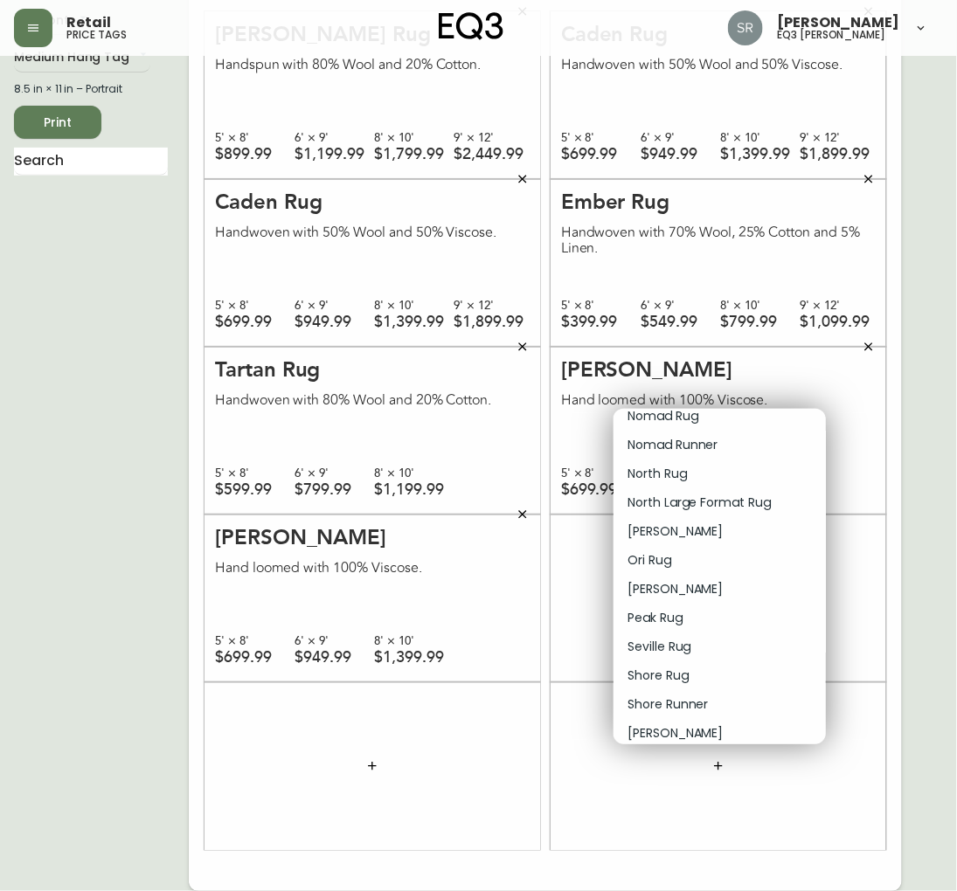
scroll to position [1408, 0]
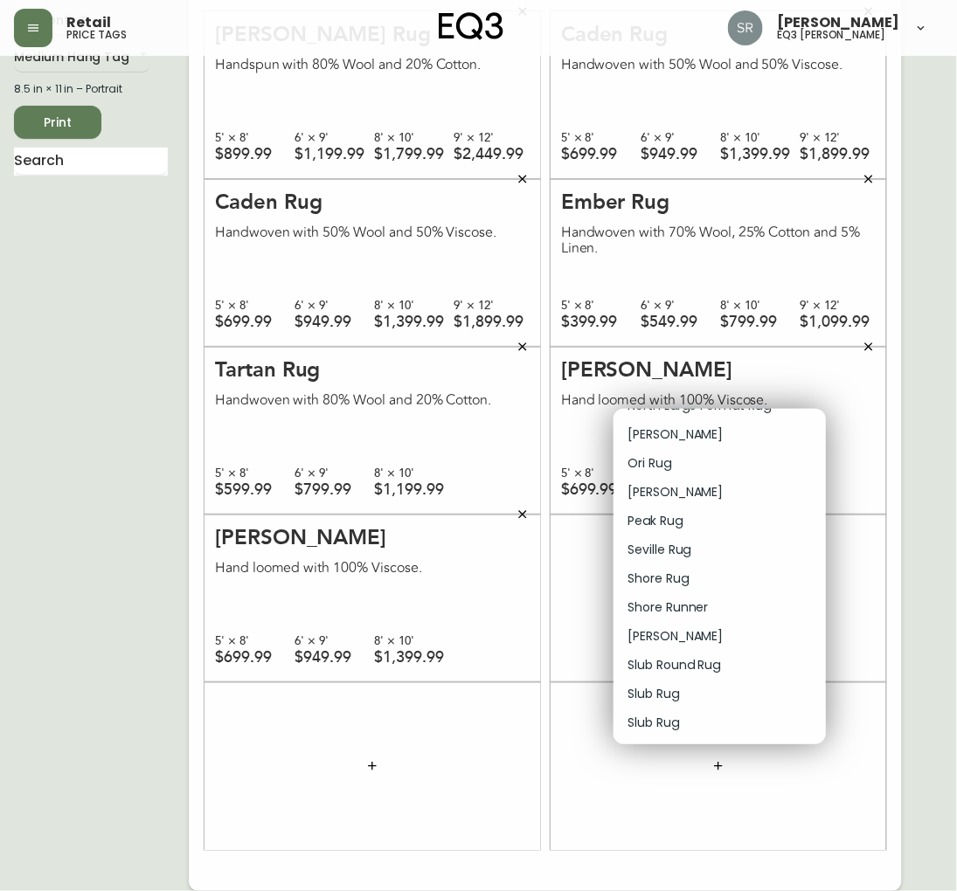
click at [667, 694] on p "Slub Rug" at bounding box center [653, 694] width 52 height 18
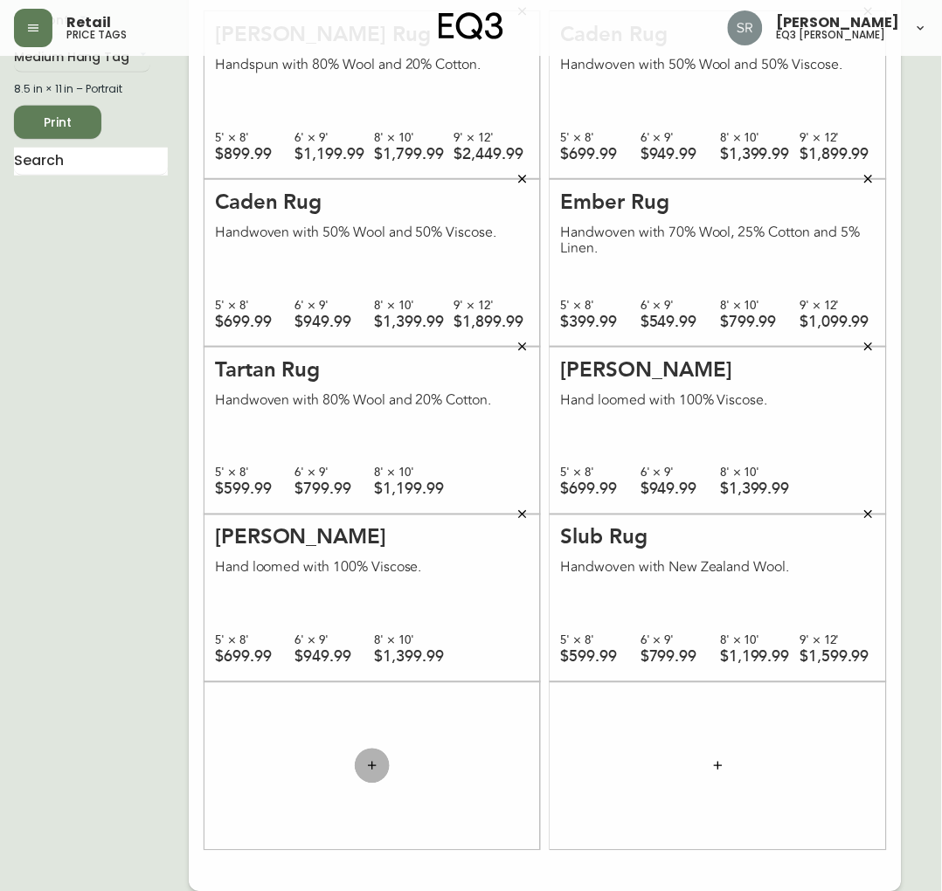
click at [361, 761] on button "button" at bounding box center [372, 766] width 35 height 35
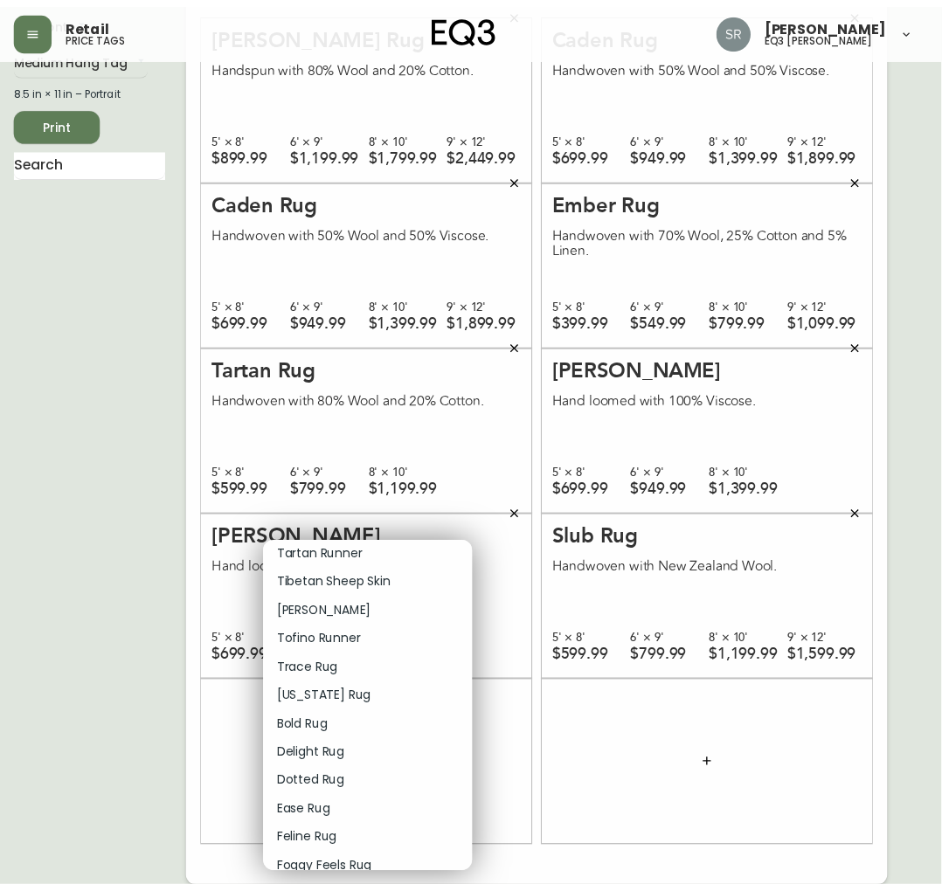
scroll to position [1844, 0]
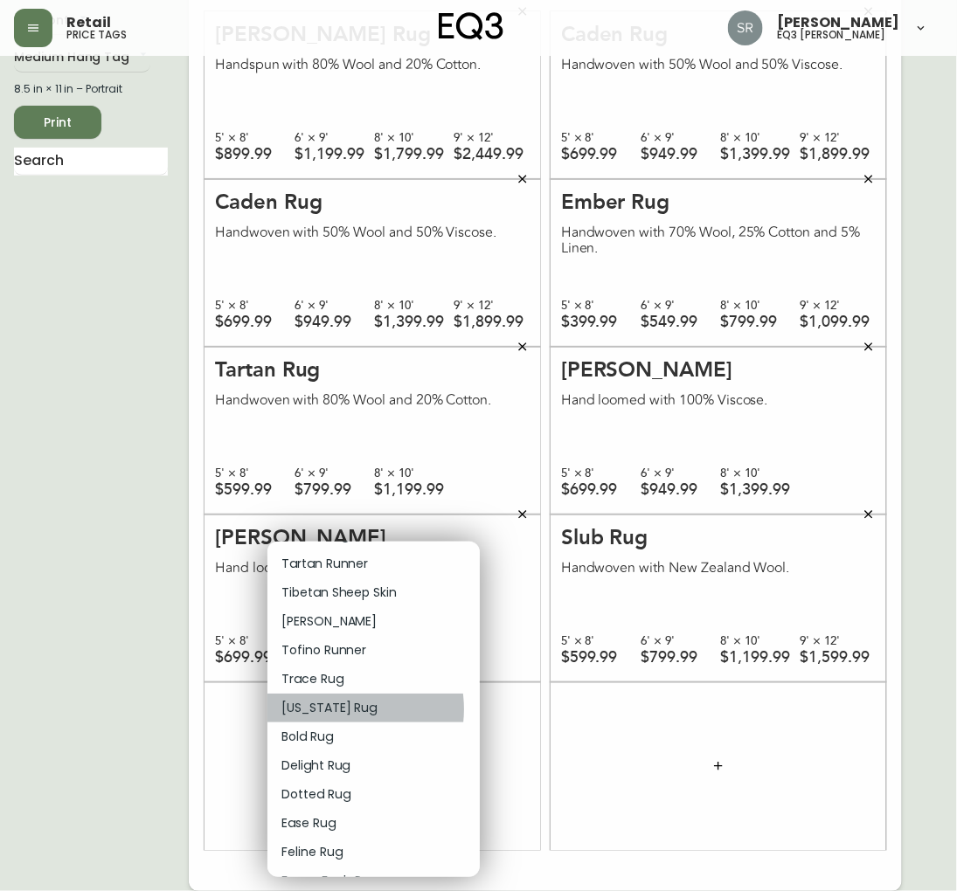
click at [335, 709] on p "[US_STATE] Rug" at bounding box center [328, 708] width 95 height 18
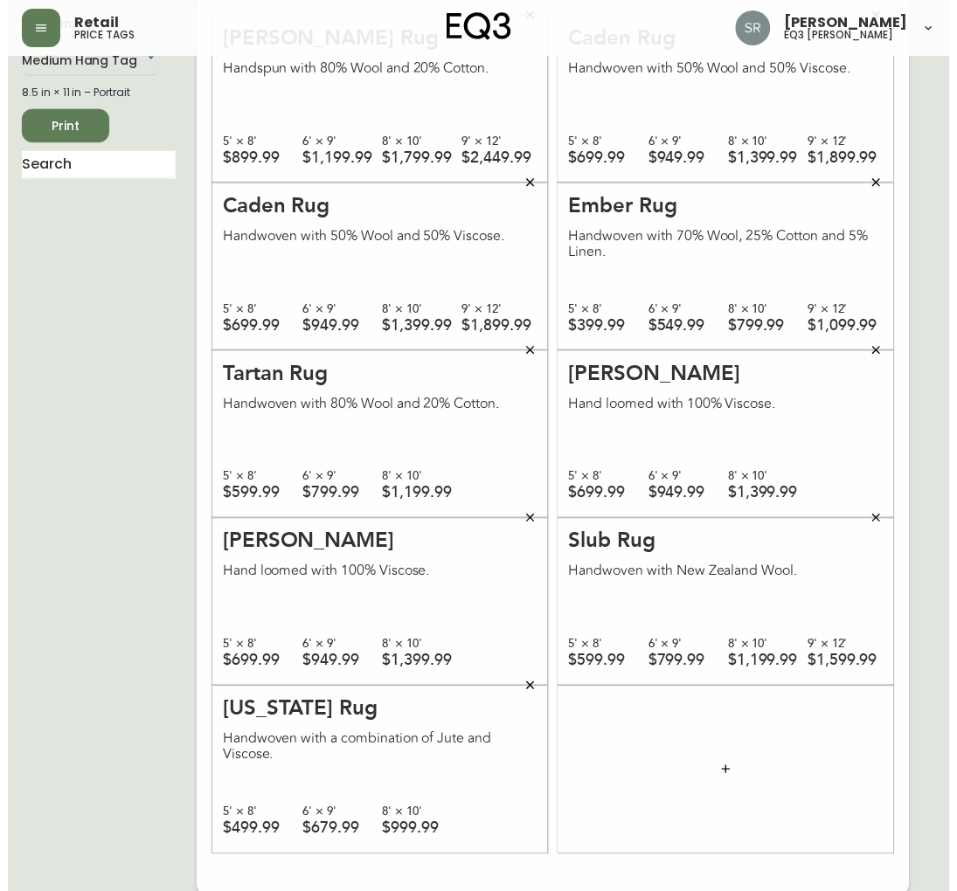
scroll to position [100, 0]
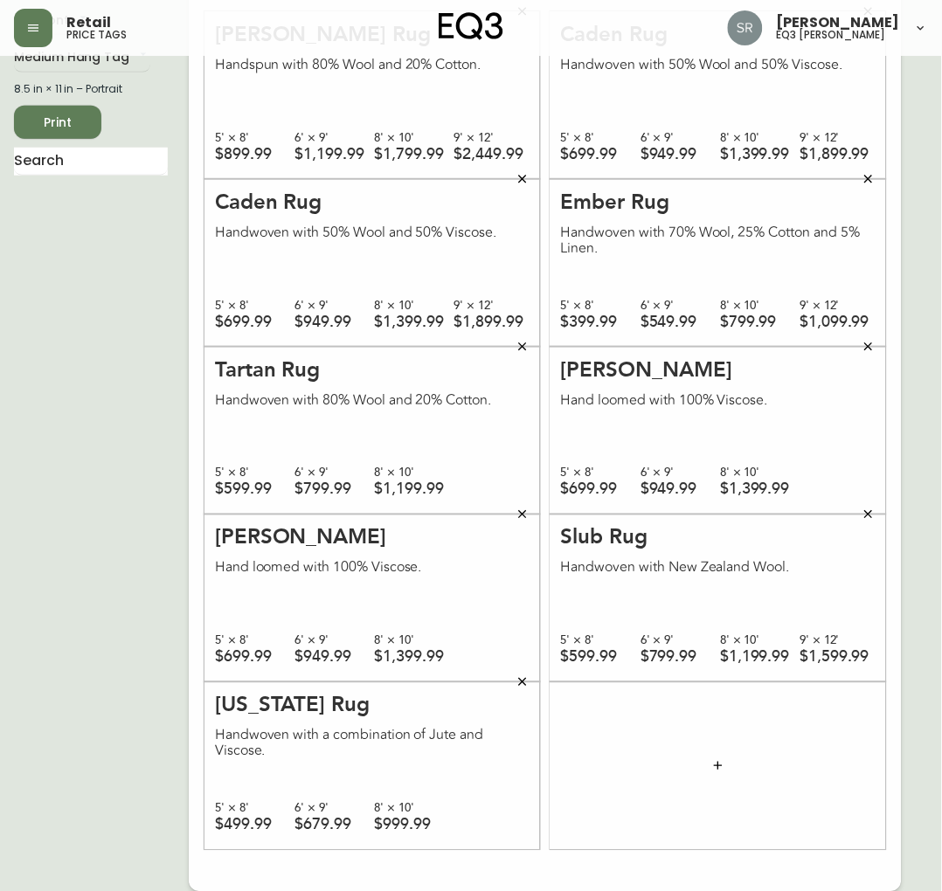
click at [700, 757] on div at bounding box center [717, 766] width 335 height 168
click at [713, 760] on icon "button" at bounding box center [718, 766] width 14 height 14
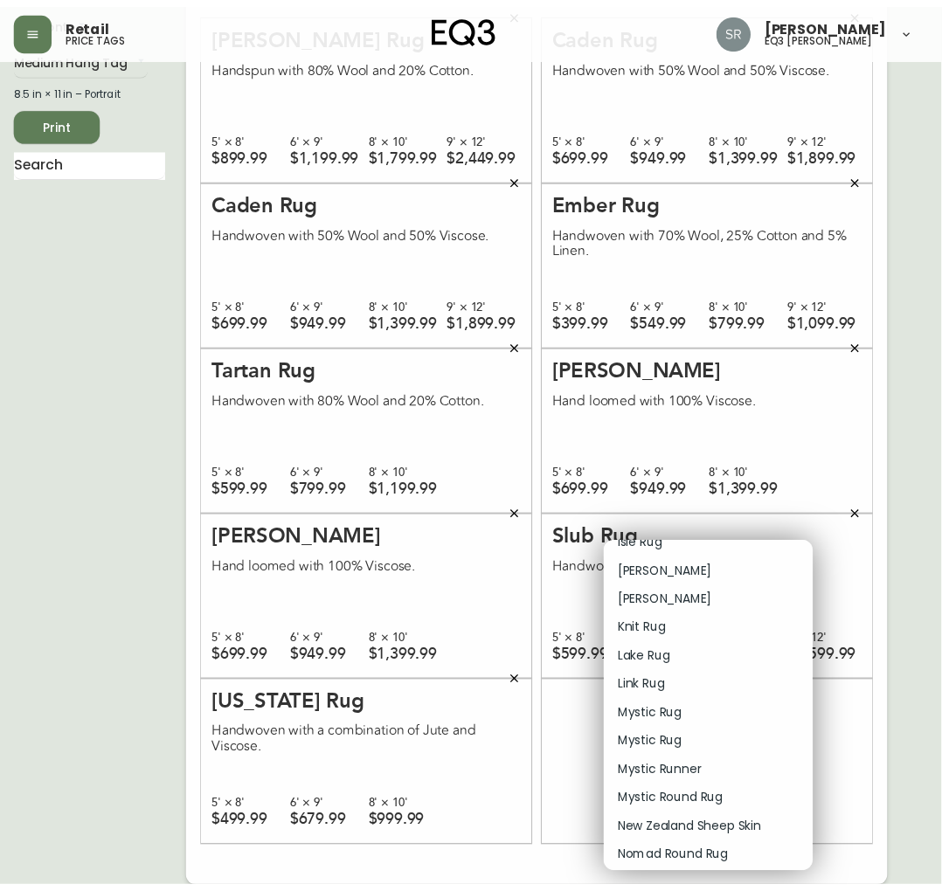
scroll to position [1553, 0]
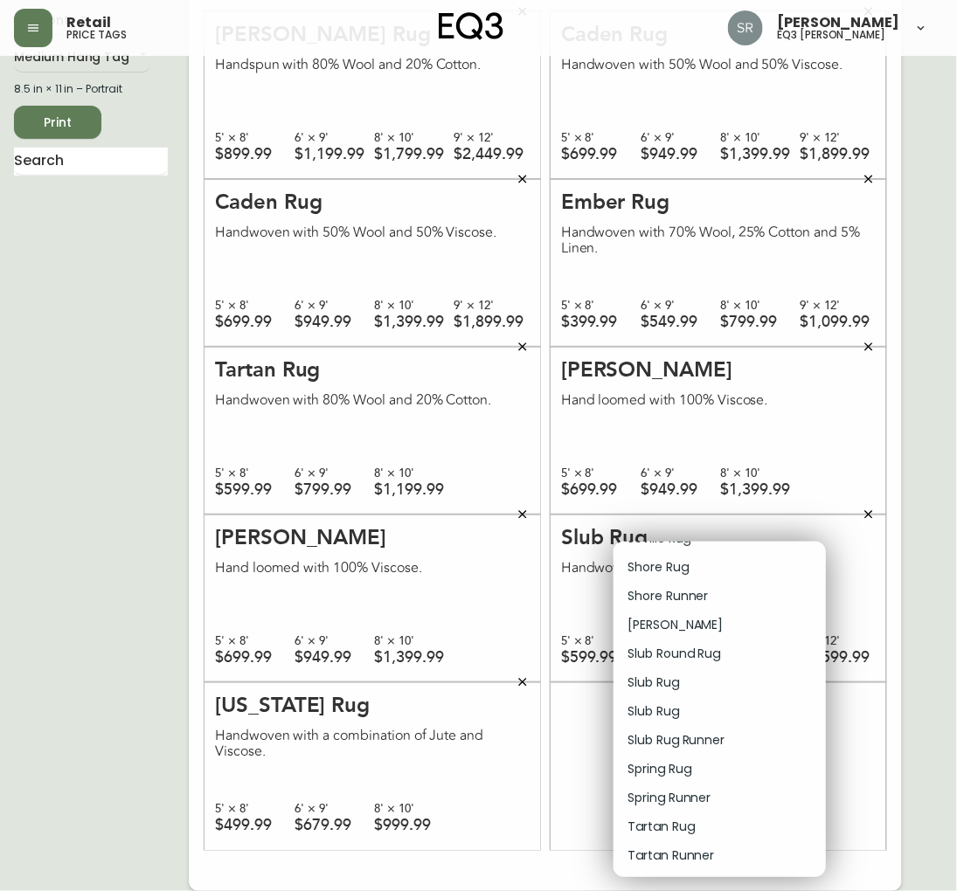
drag, startPoint x: 909, startPoint y: 726, endPoint x: 889, endPoint y: 717, distance: 21.9
click at [901, 720] on div at bounding box center [478, 445] width 957 height 891
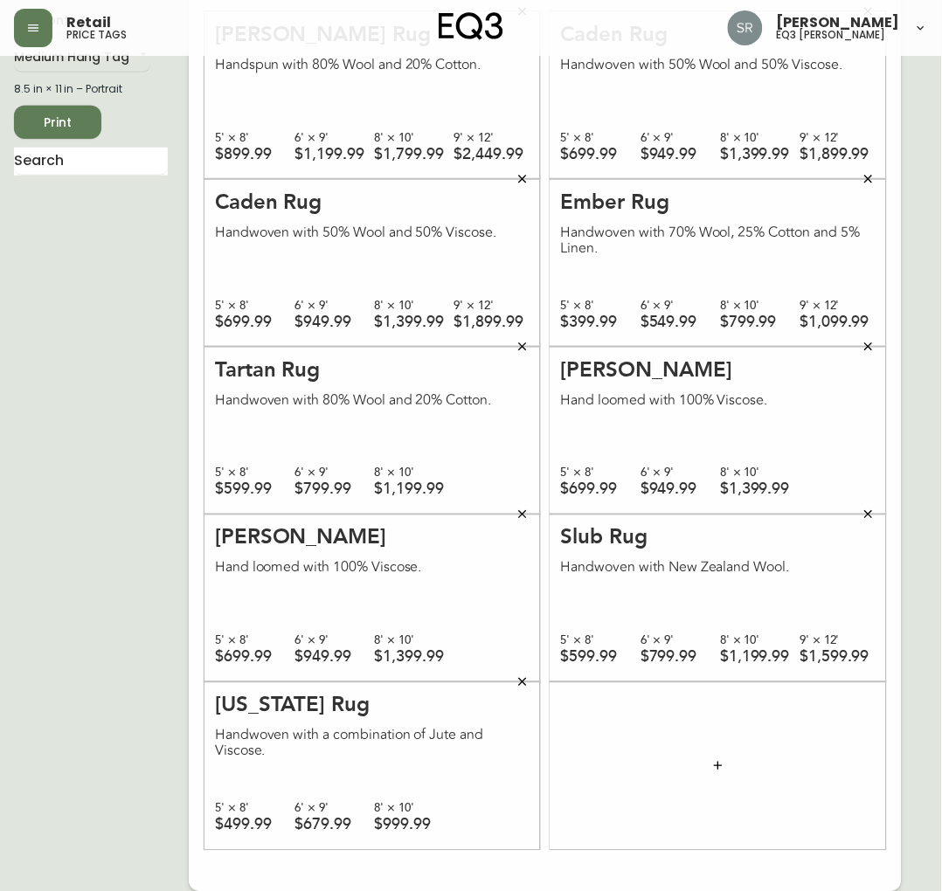
click at [65, 118] on span "Print" at bounding box center [57, 123] width 59 height 22
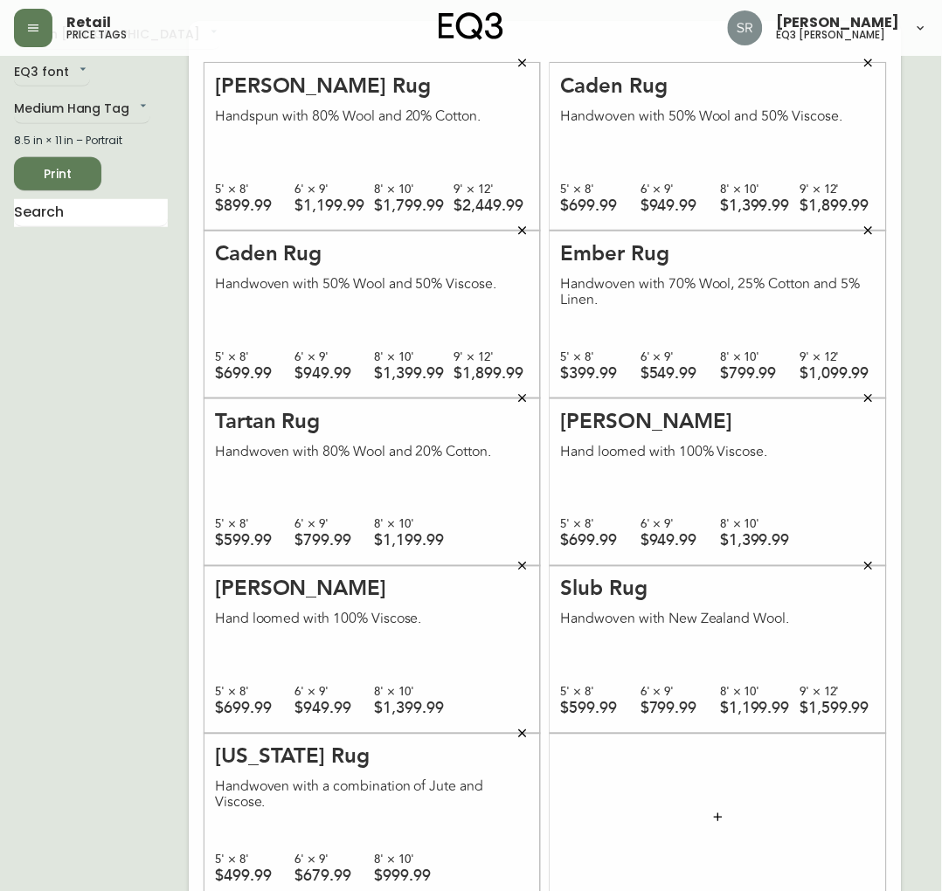
scroll to position [0, 0]
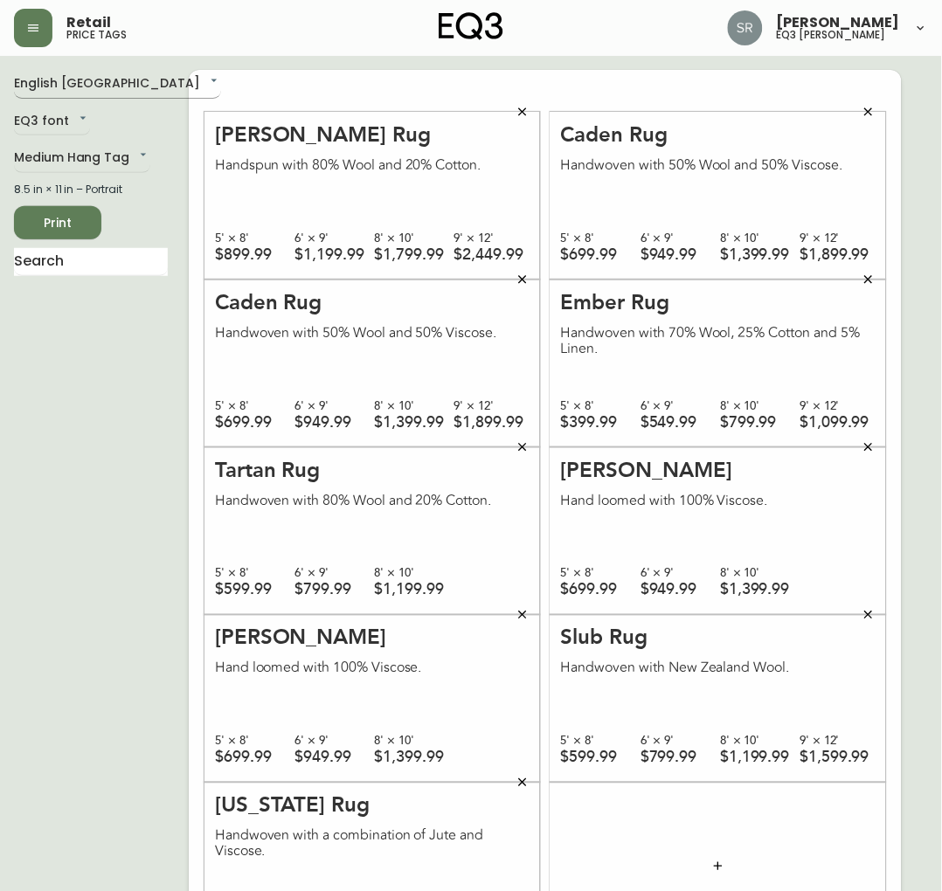
click at [103, 79] on body "Retail price tags [PERSON_NAME] eq3 laval - [PERSON_NAME] English [GEOGRAPHIC_D…" at bounding box center [471, 496] width 942 height 993
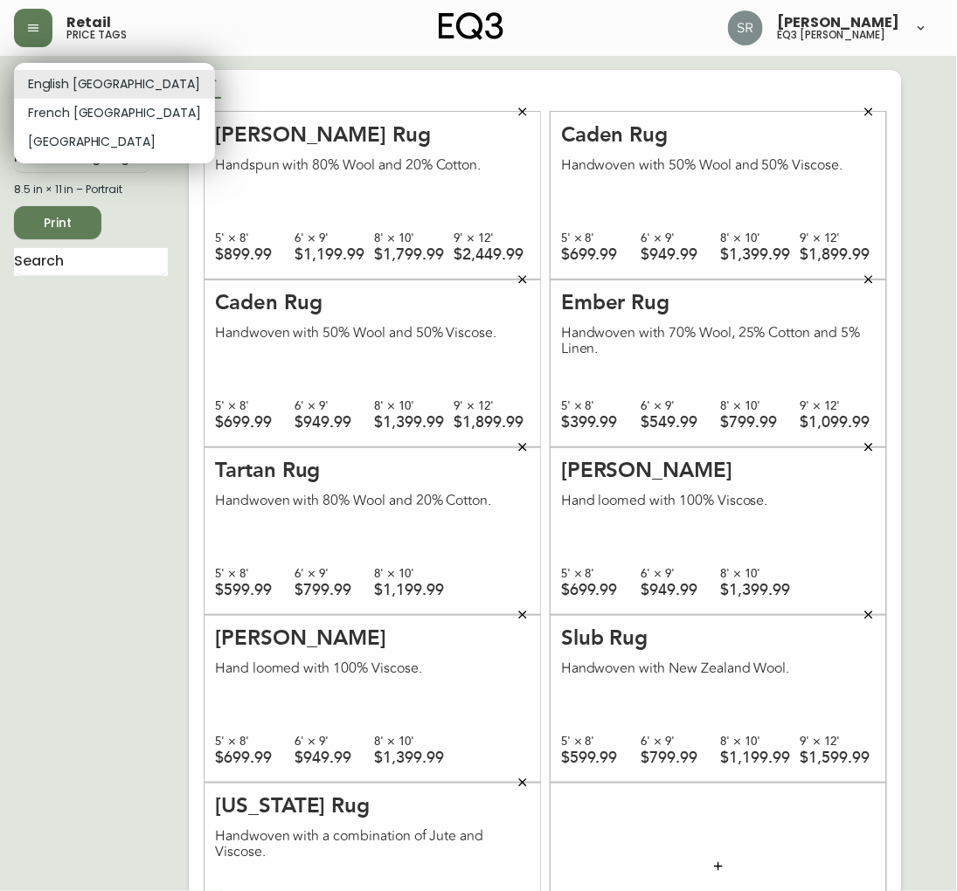
click at [92, 115] on li "French [GEOGRAPHIC_DATA]" at bounding box center [114, 113] width 201 height 29
type input "fr_CA"
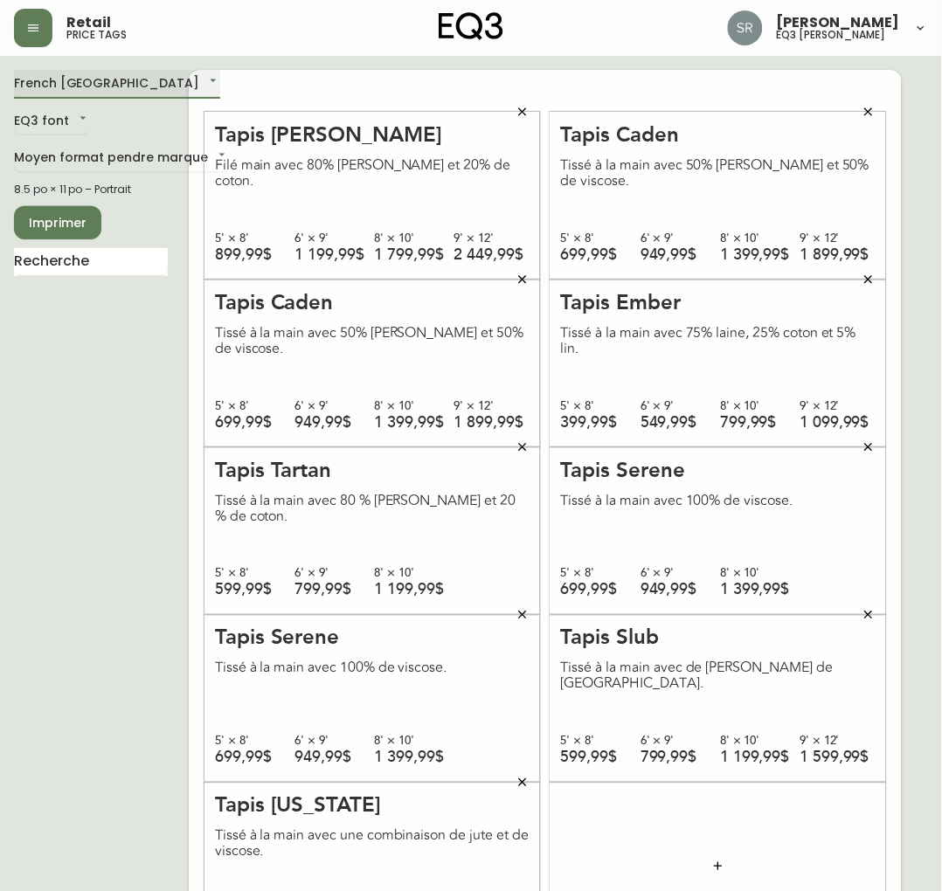
scroll to position [100, 0]
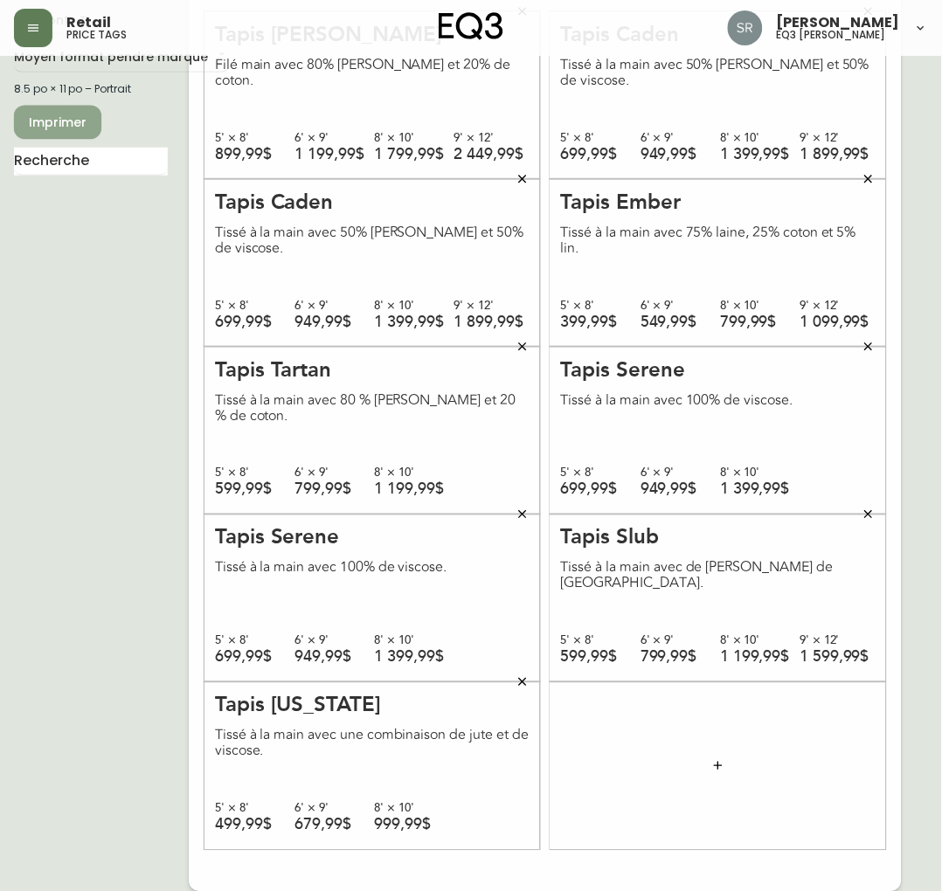
click at [80, 120] on span "Imprimer" at bounding box center [57, 123] width 59 height 22
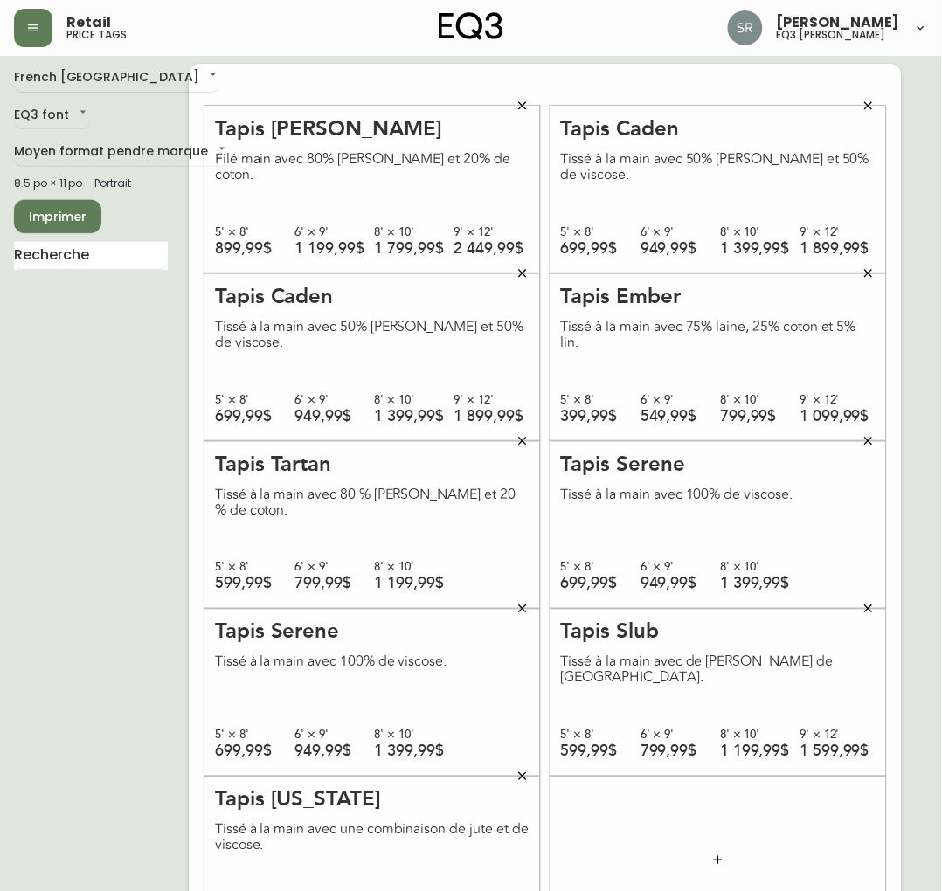
scroll to position [0, 0]
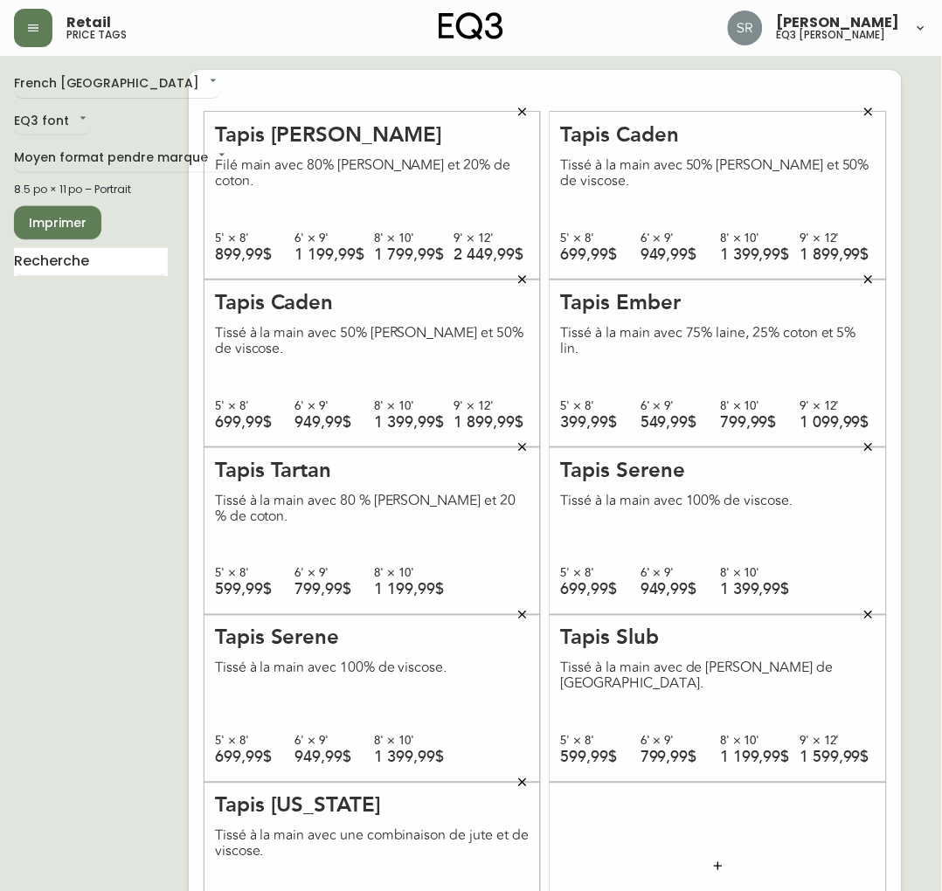
click at [521, 110] on icon "button" at bounding box center [522, 111] width 8 height 8
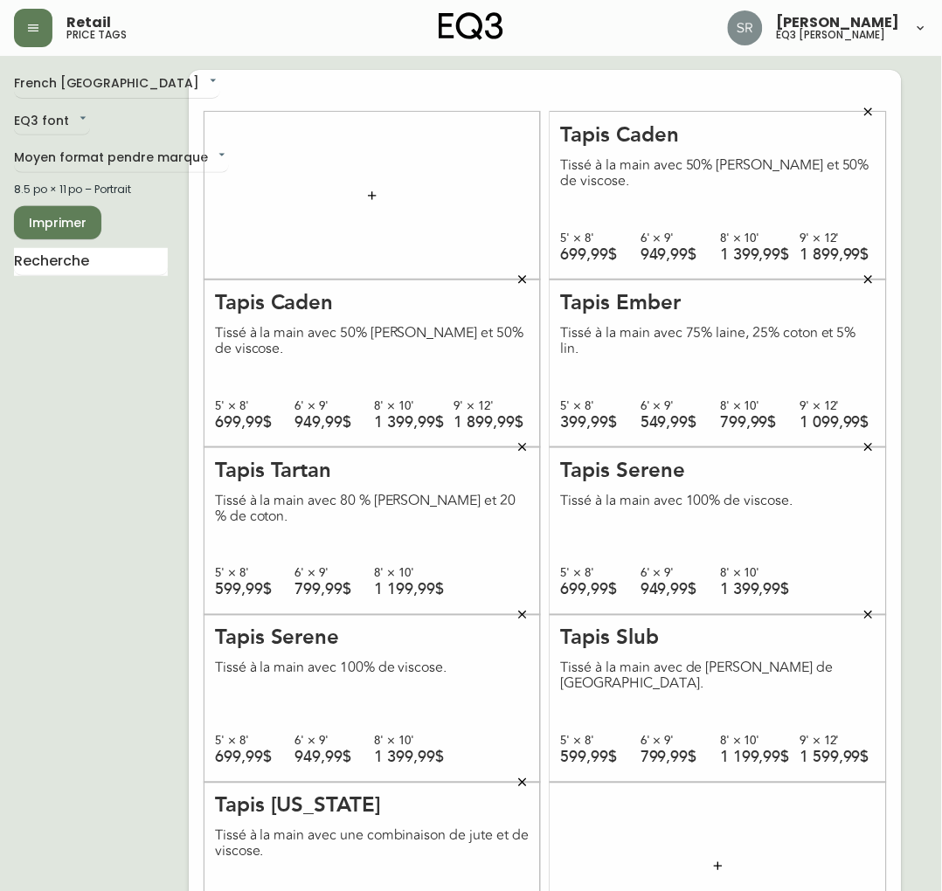
click at [875, 107] on icon "button" at bounding box center [868, 112] width 14 height 14
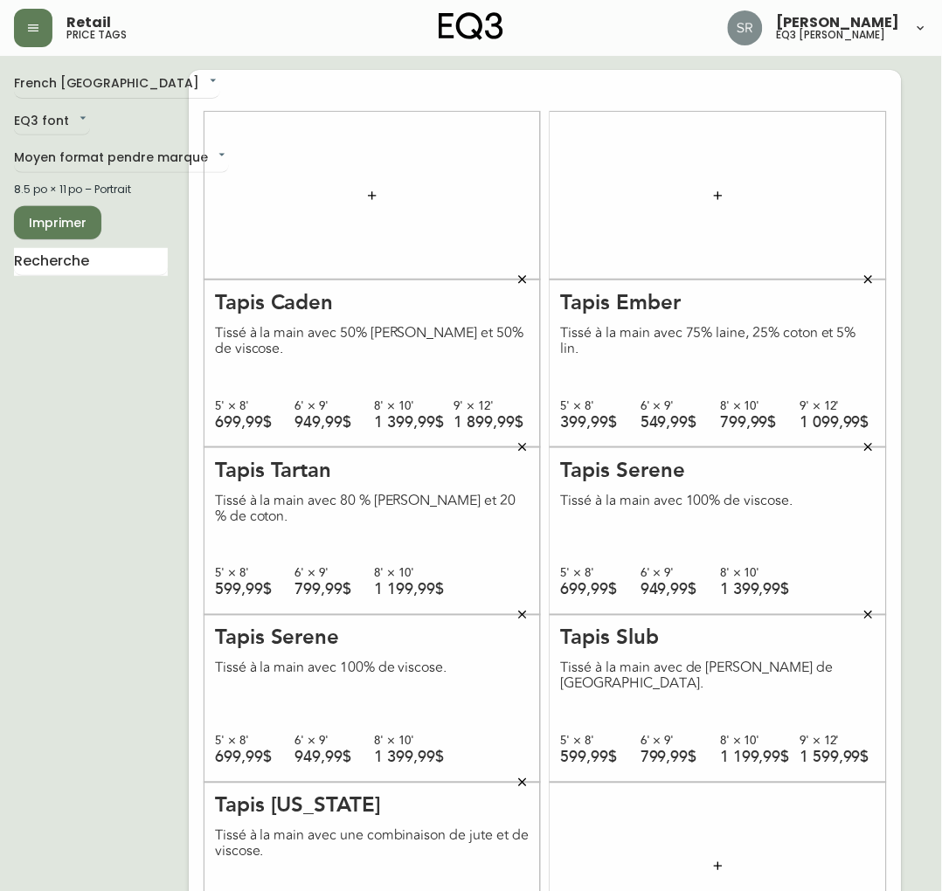
click at [869, 284] on icon "button" at bounding box center [868, 280] width 14 height 14
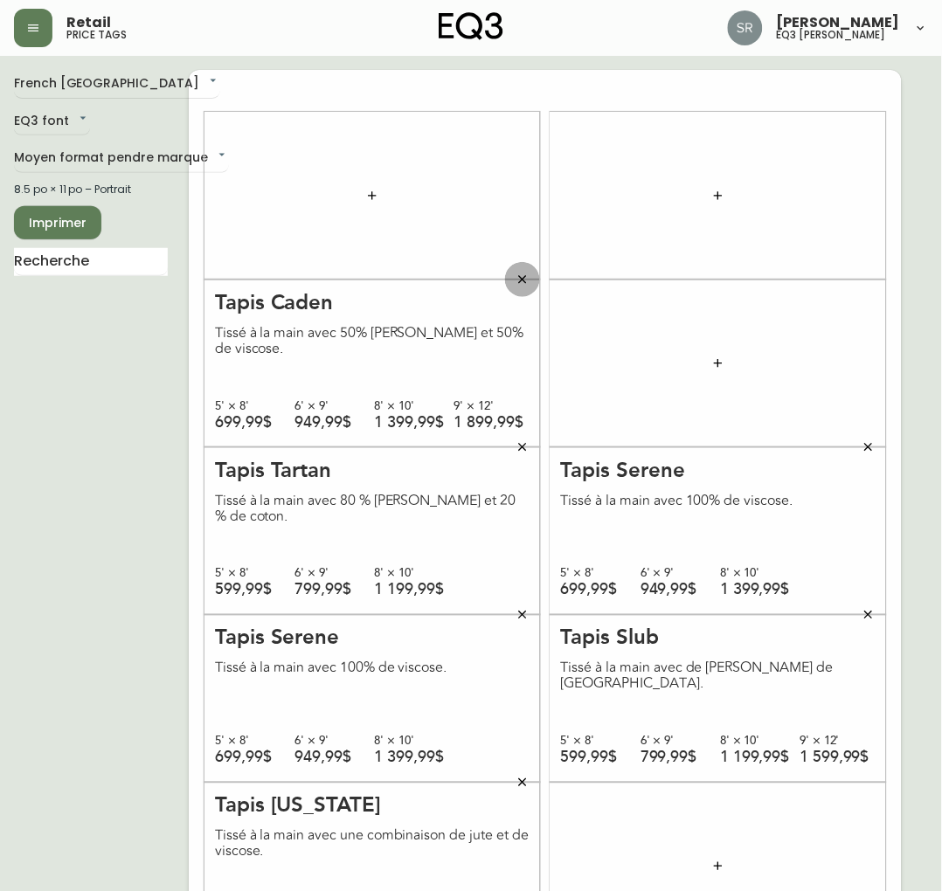
click at [515, 273] on icon "button" at bounding box center [522, 280] width 14 height 14
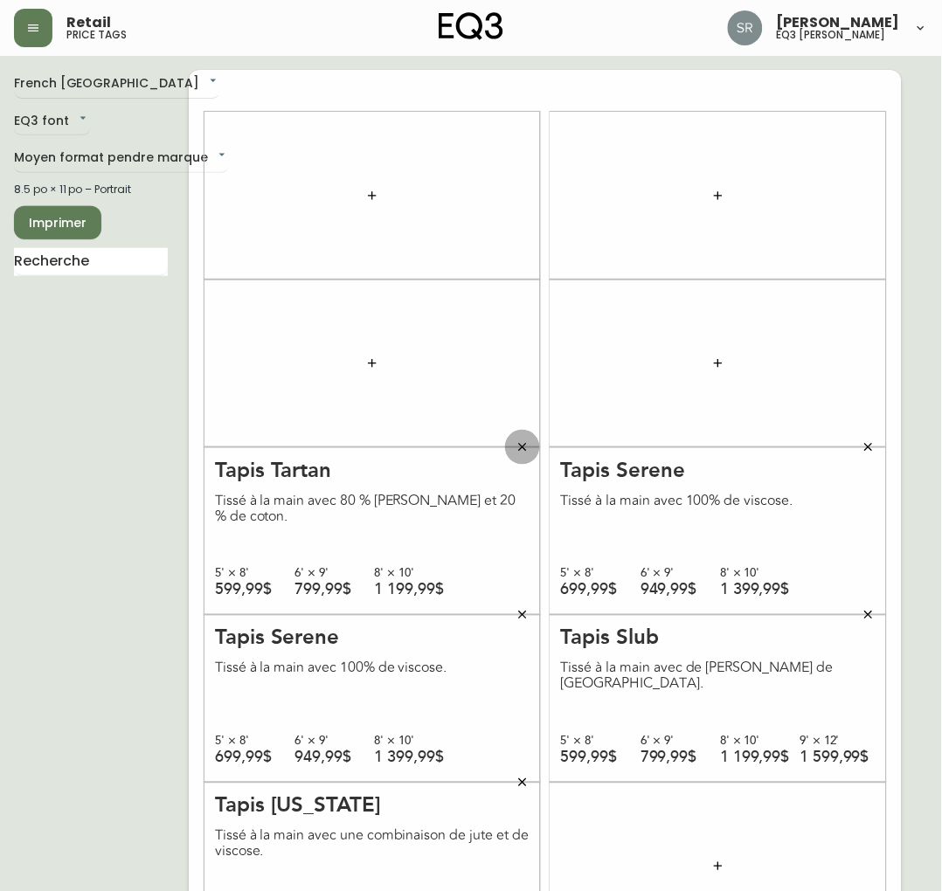
click at [521, 444] on icon "button" at bounding box center [522, 447] width 14 height 14
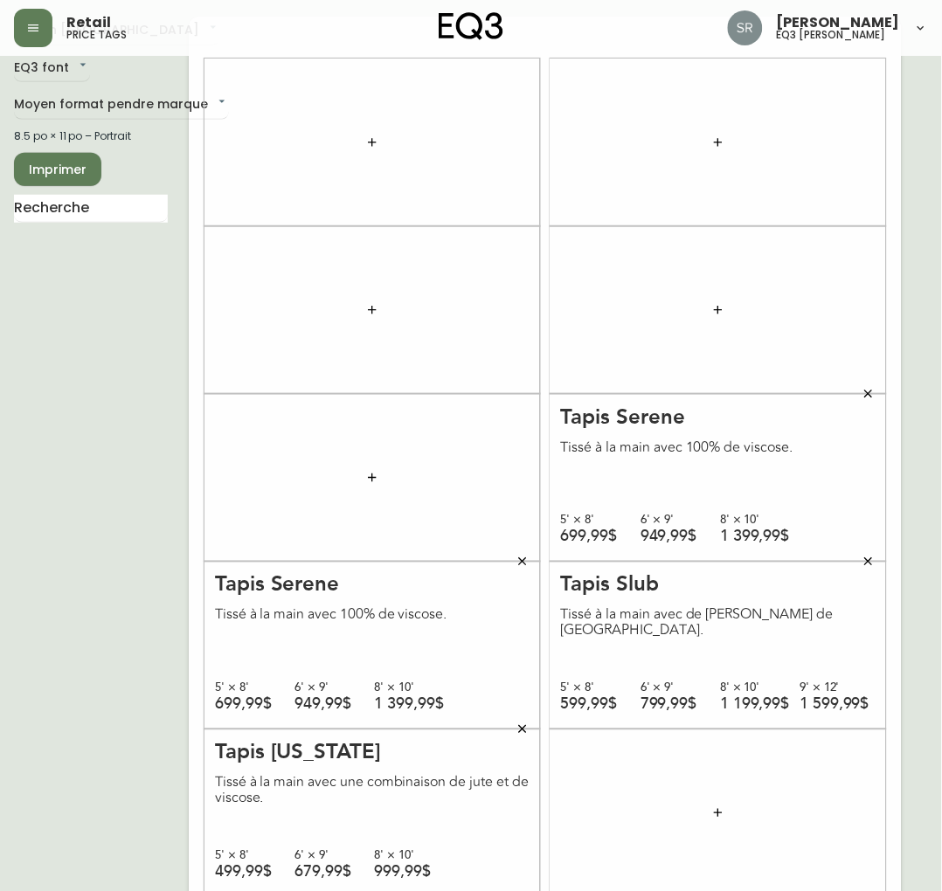
scroll to position [100, 0]
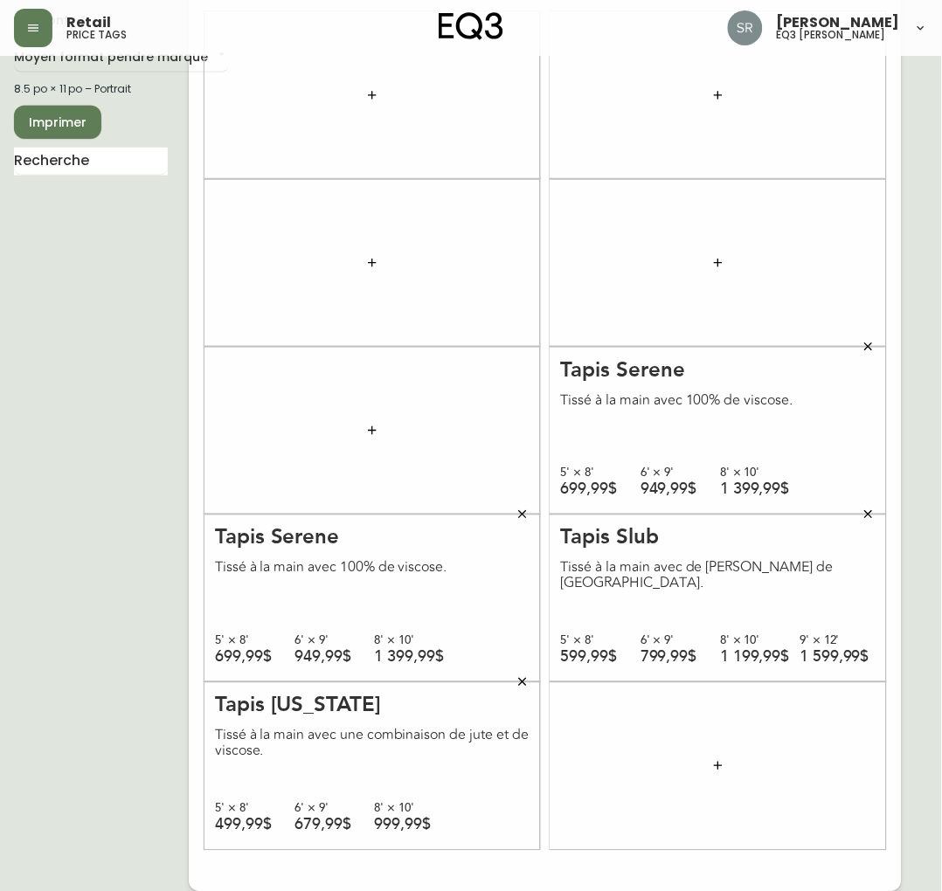
click at [522, 516] on icon "button" at bounding box center [522, 515] width 14 height 14
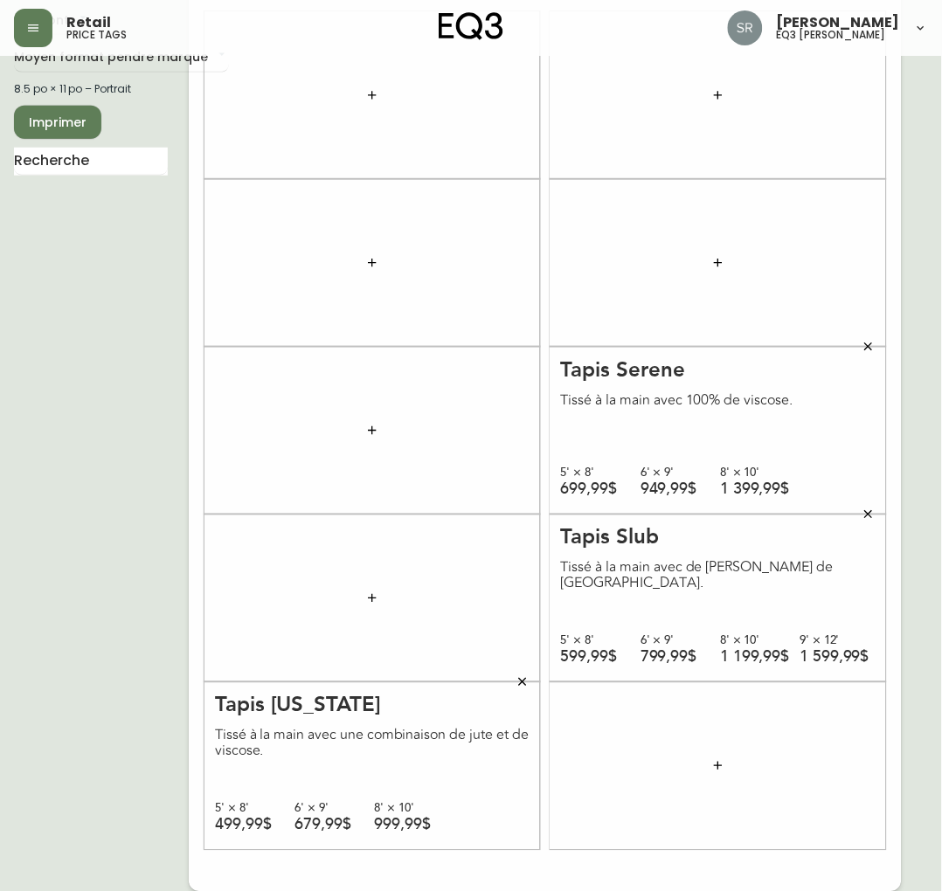
click at [511, 684] on button "button" at bounding box center [522, 682] width 35 height 35
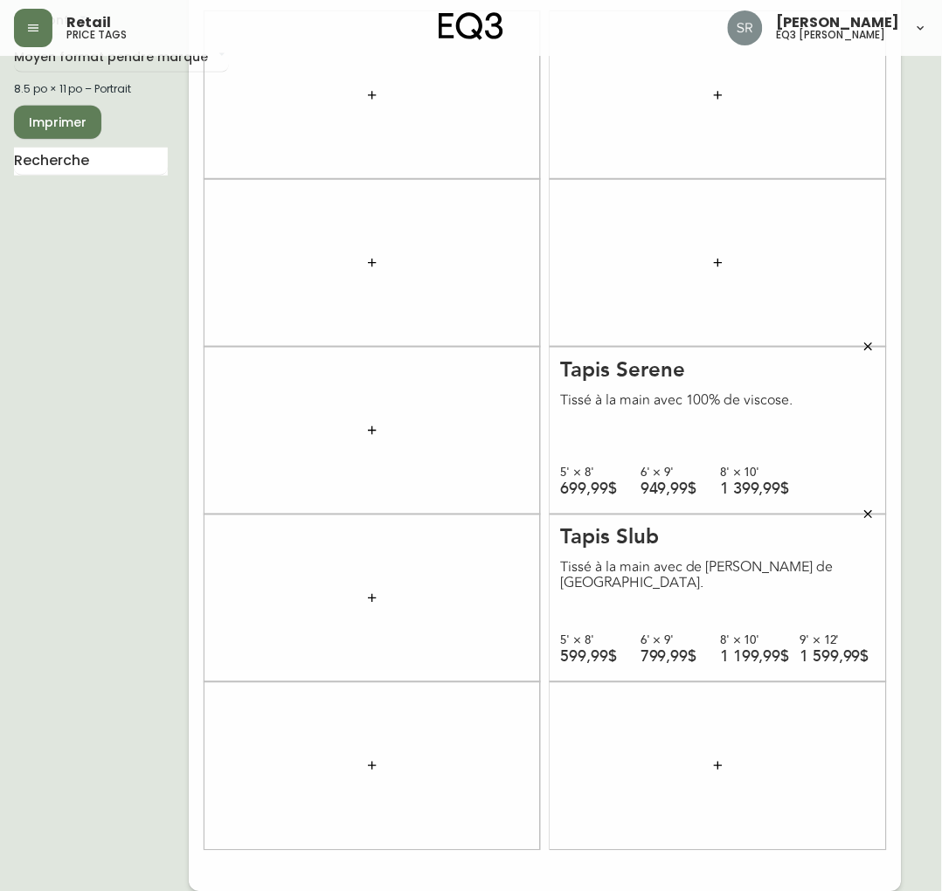
click at [875, 340] on icon "button" at bounding box center [868, 347] width 14 height 14
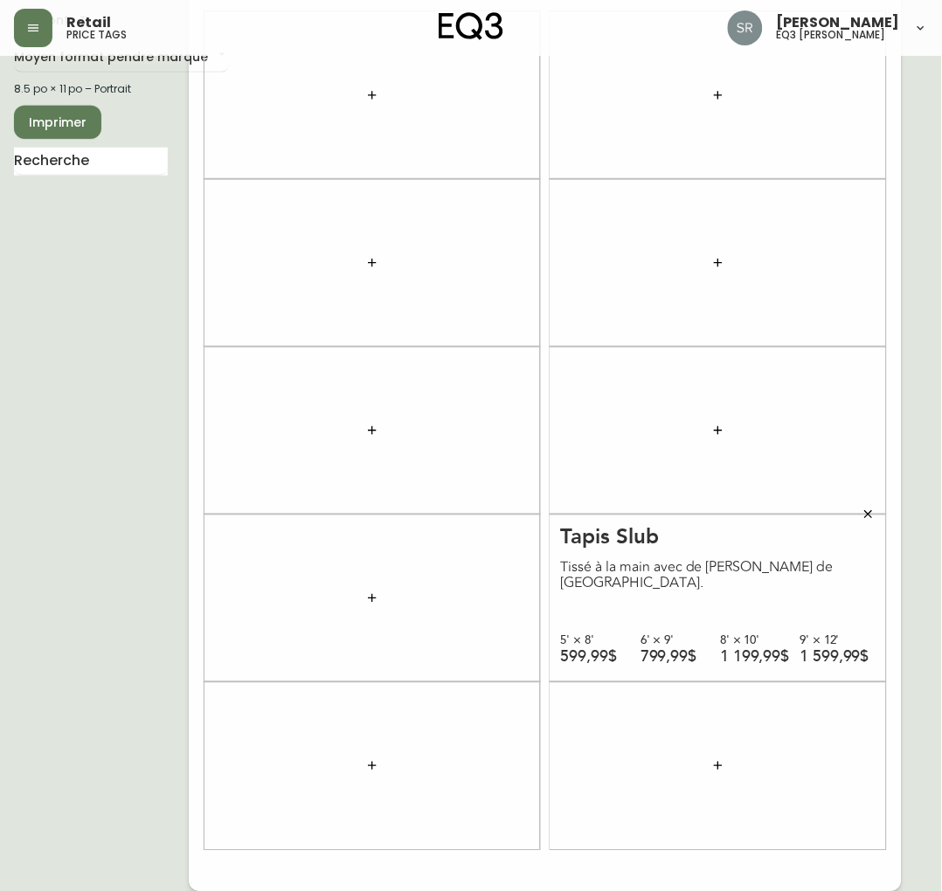
click at [865, 515] on icon "button" at bounding box center [868, 515] width 14 height 14
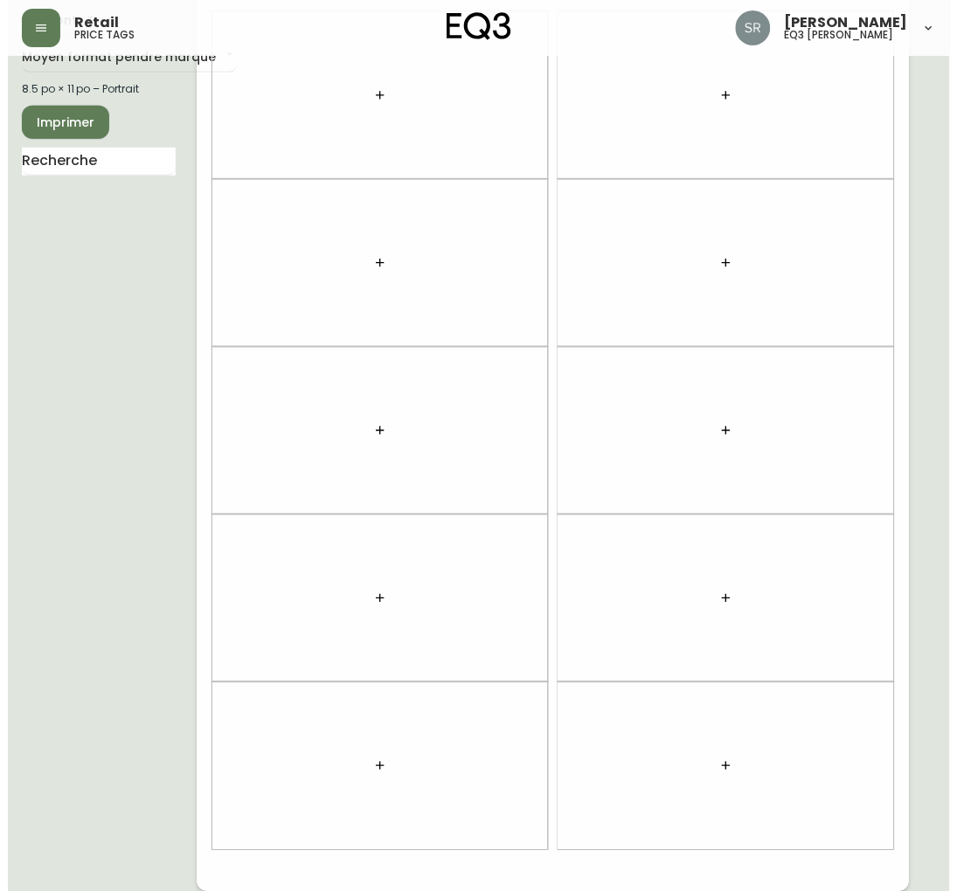
scroll to position [0, 0]
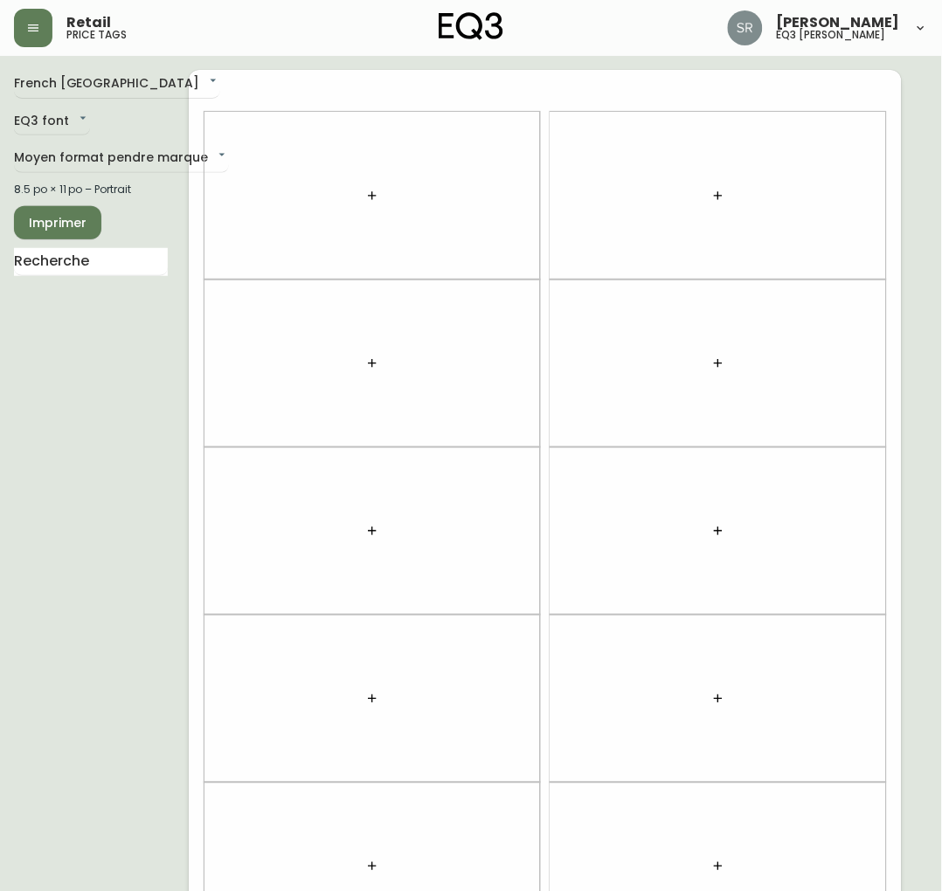
click at [370, 189] on icon "button" at bounding box center [372, 196] width 14 height 14
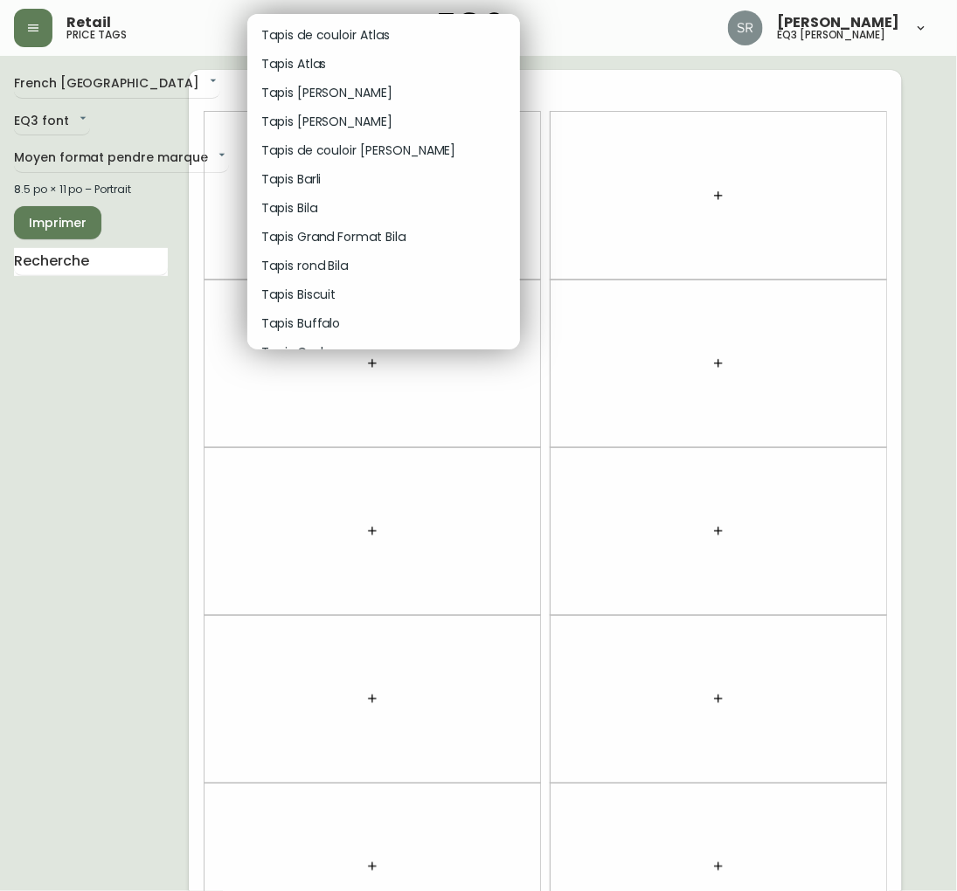
click at [370, 204] on li "Tapis Bila" at bounding box center [383, 208] width 273 height 29
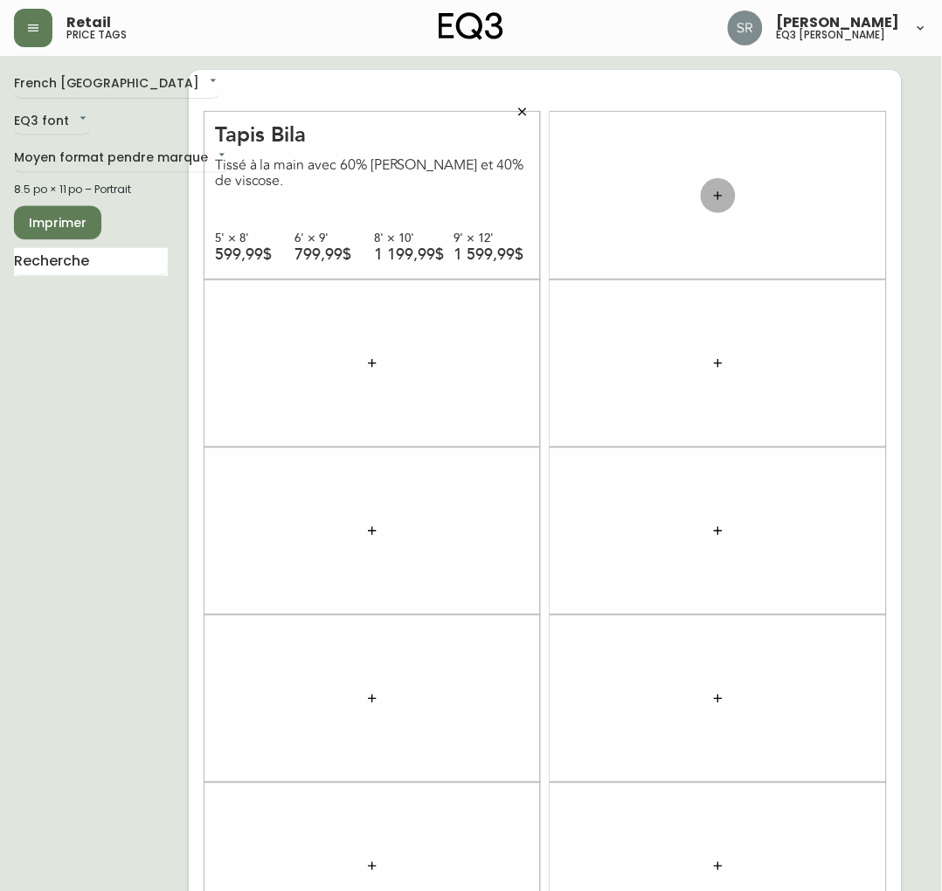
click at [718, 201] on icon "button" at bounding box center [718, 196] width 14 height 14
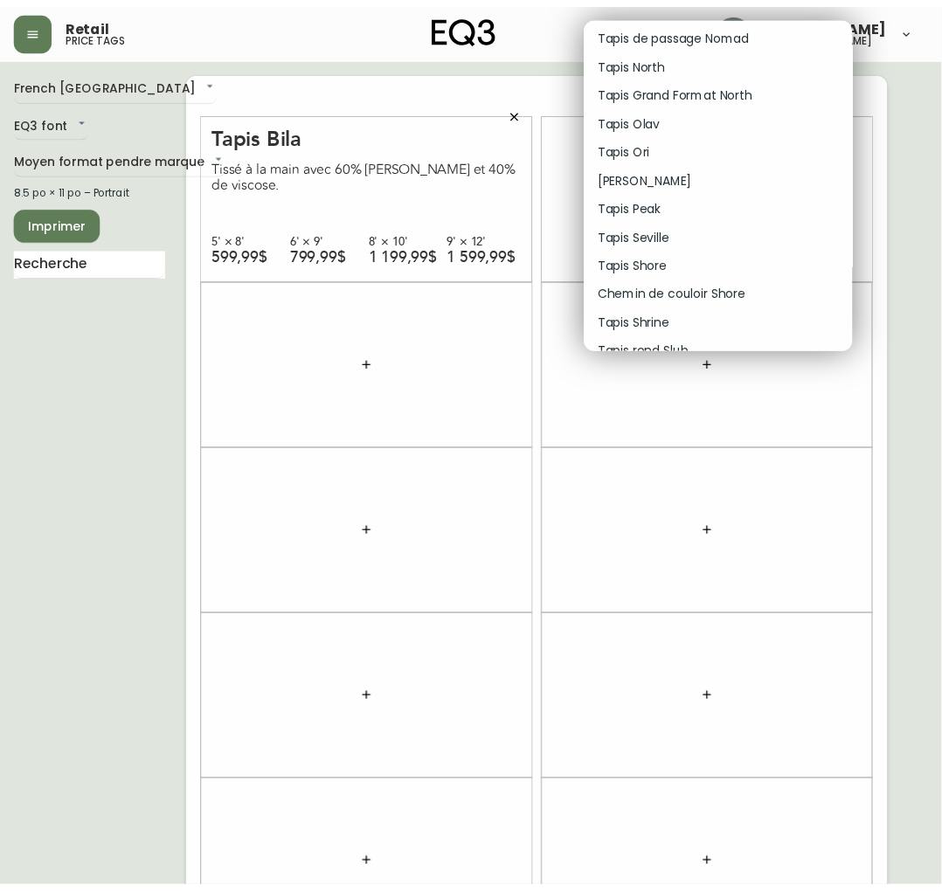
scroll to position [1068, 0]
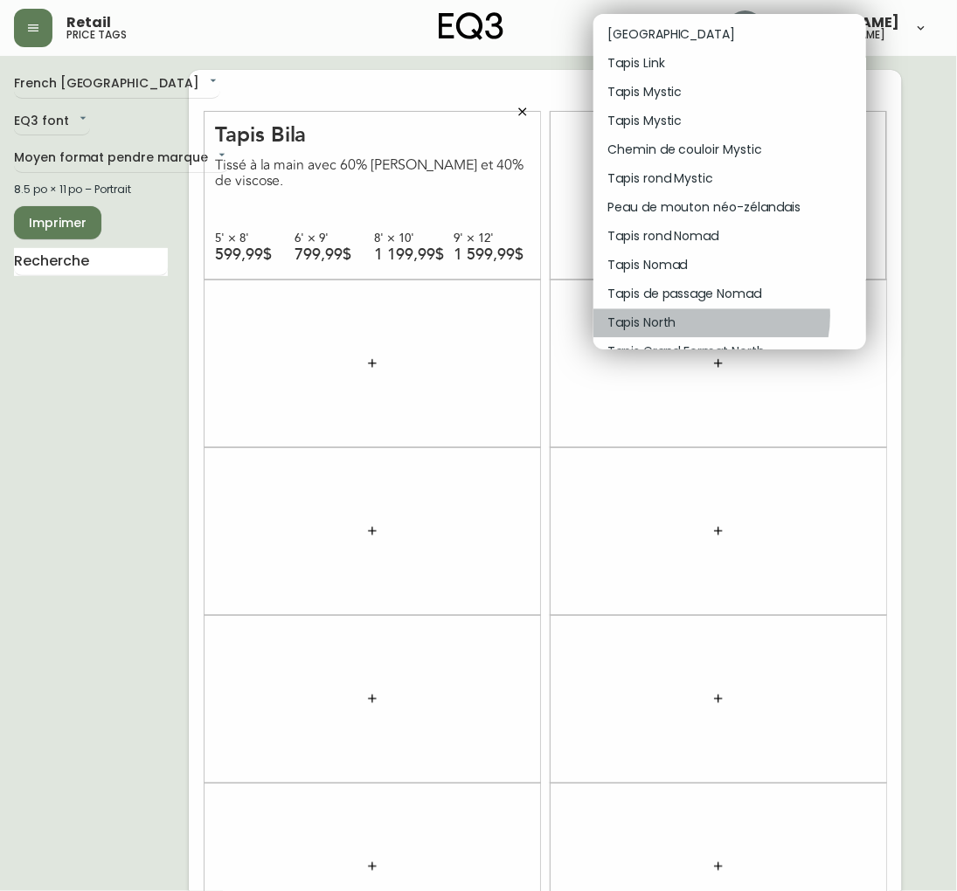
click at [700, 315] on li "Tapis North" at bounding box center [729, 322] width 273 height 29
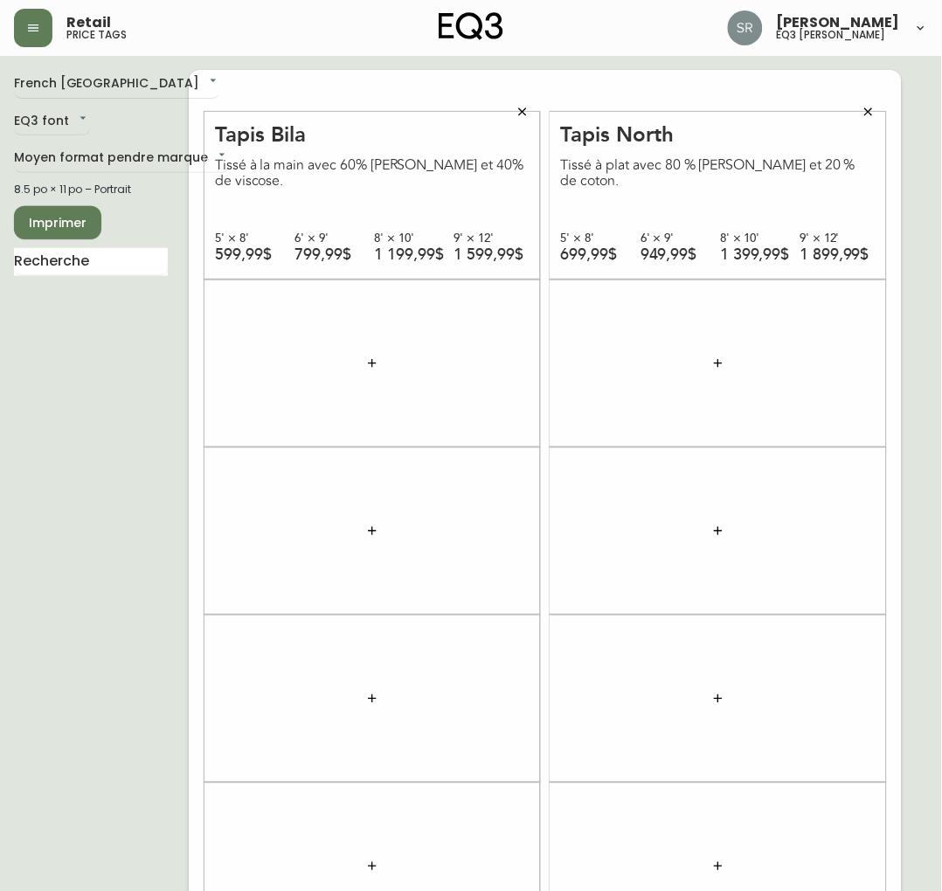
click at [79, 214] on span "Imprimer" at bounding box center [57, 223] width 59 height 22
